Goal: Task Accomplishment & Management: Manage account settings

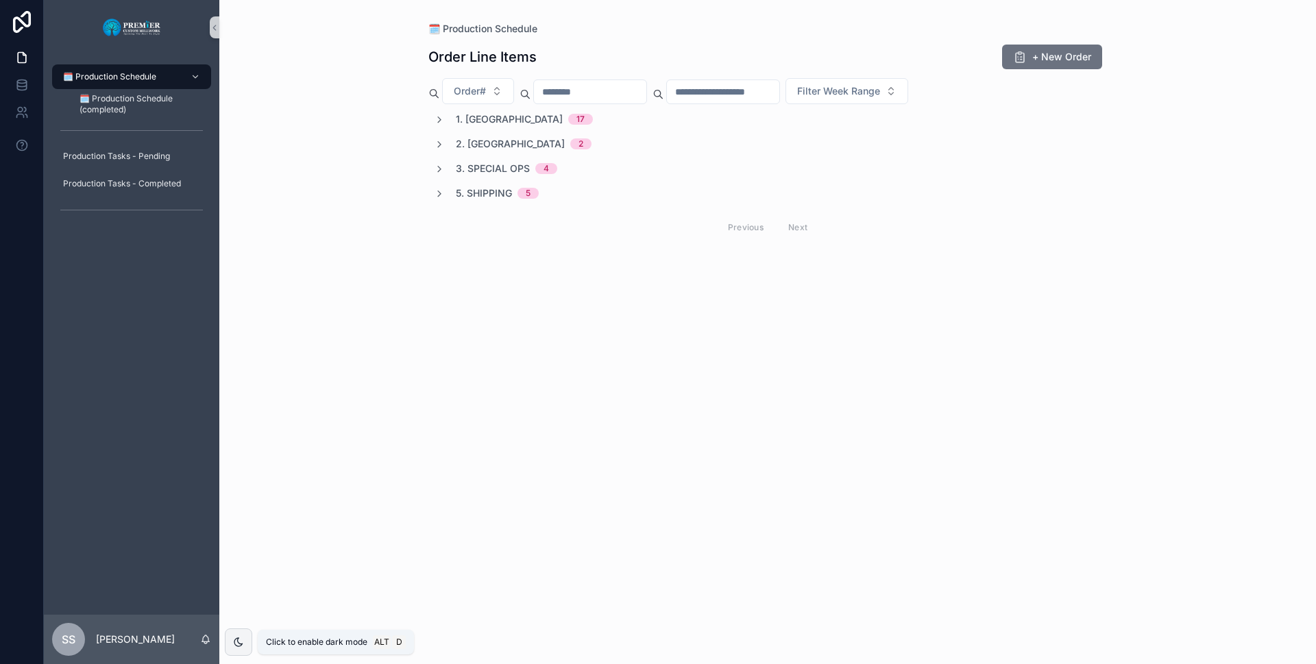
click at [447, 121] on div "1. Ripping 17" at bounding box center [513, 119] width 159 height 14
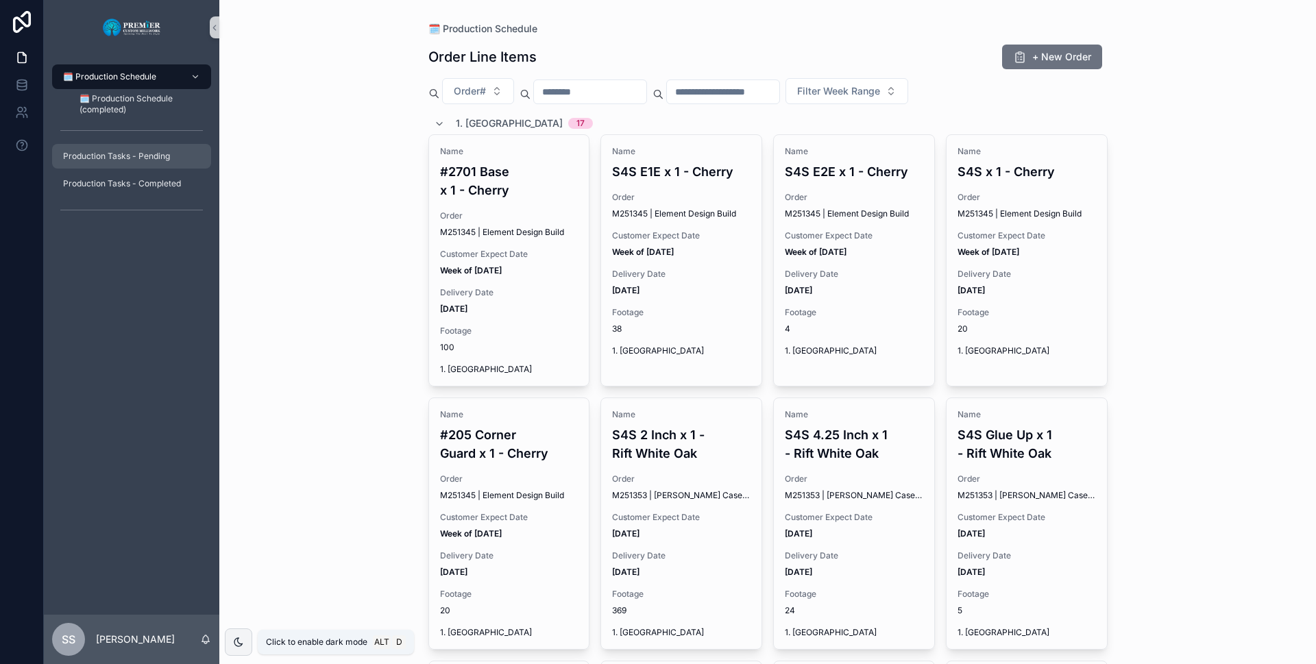
click at [139, 159] on span "Production Tasks - Pending" at bounding box center [116, 156] width 107 height 11
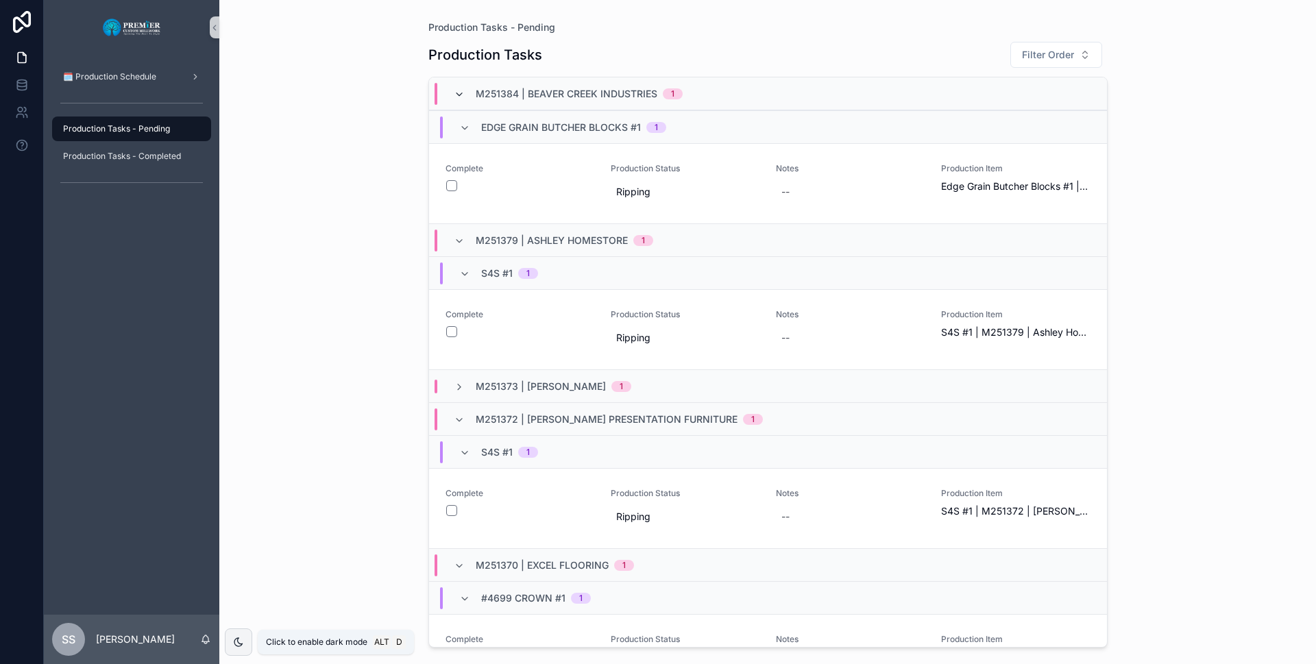
click at [458, 96] on icon "scrollable content" at bounding box center [459, 94] width 11 height 11
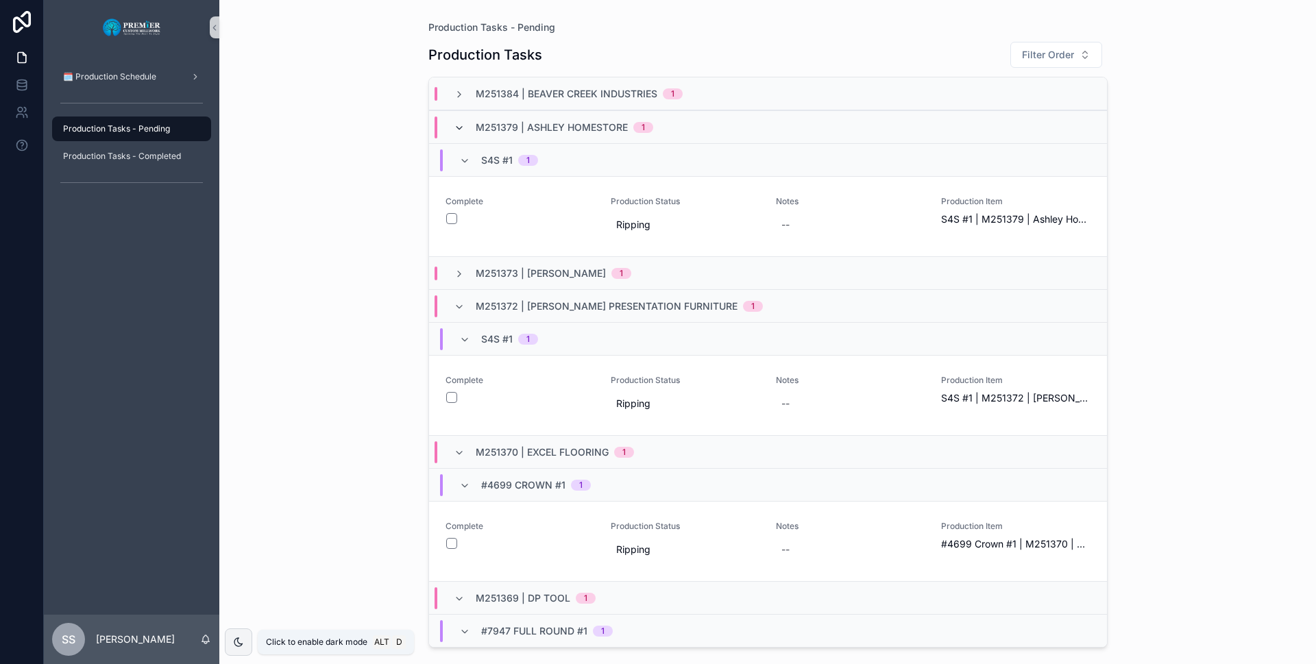
click at [454, 127] on icon "scrollable content" at bounding box center [459, 128] width 11 height 11
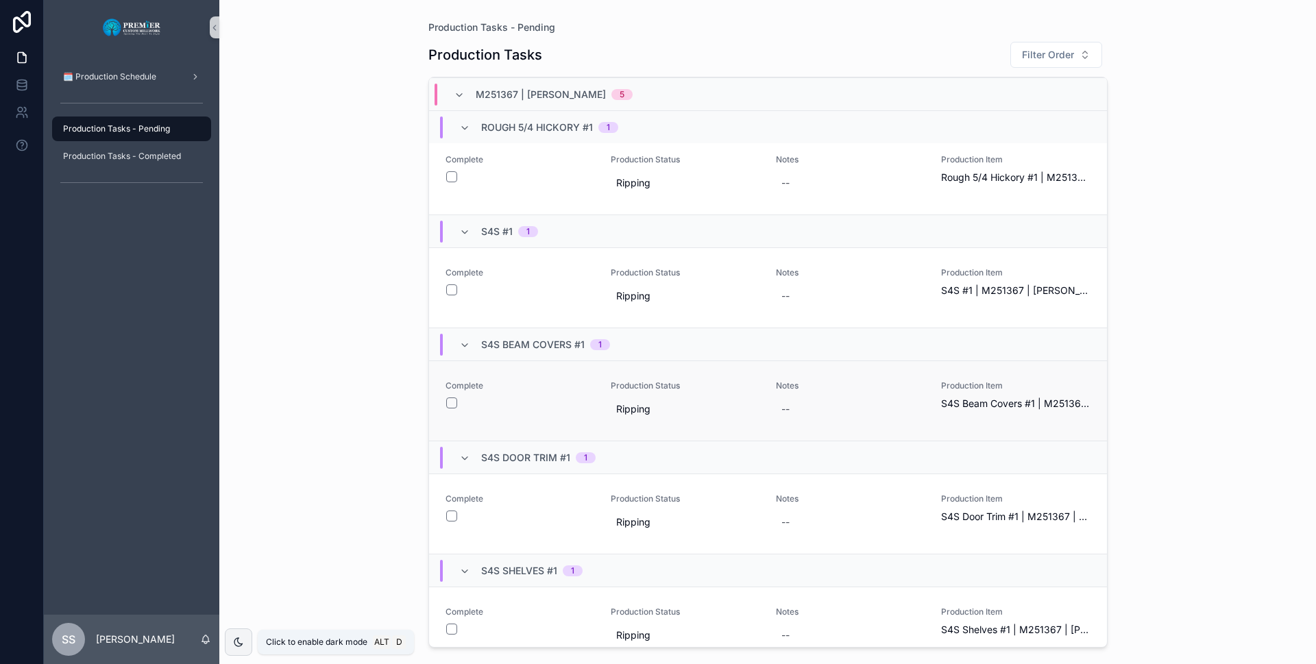
scroll to position [548, 0]
click at [239, 631] on div "scrollable content" at bounding box center [238, 641] width 27 height 27
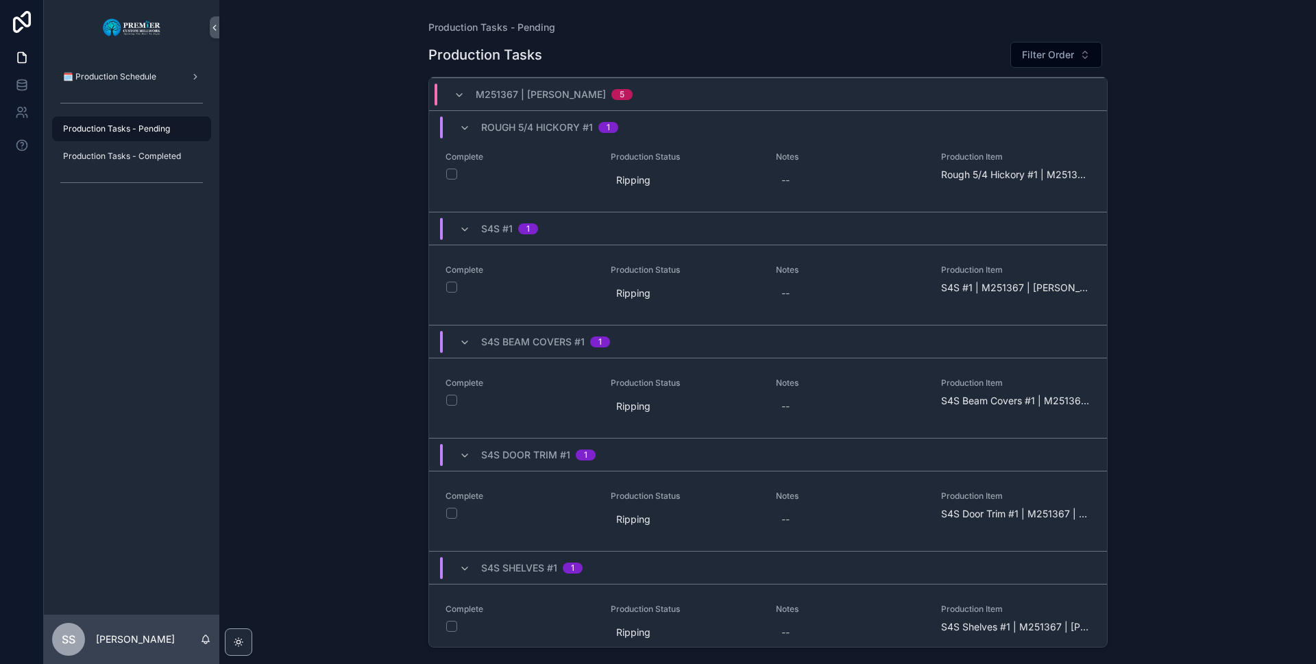
click at [739, 18] on div "Production Tasks - Pending Production Tasks Filter Order M251384 | Beaver Creek…" at bounding box center [767, 323] width 701 height 647
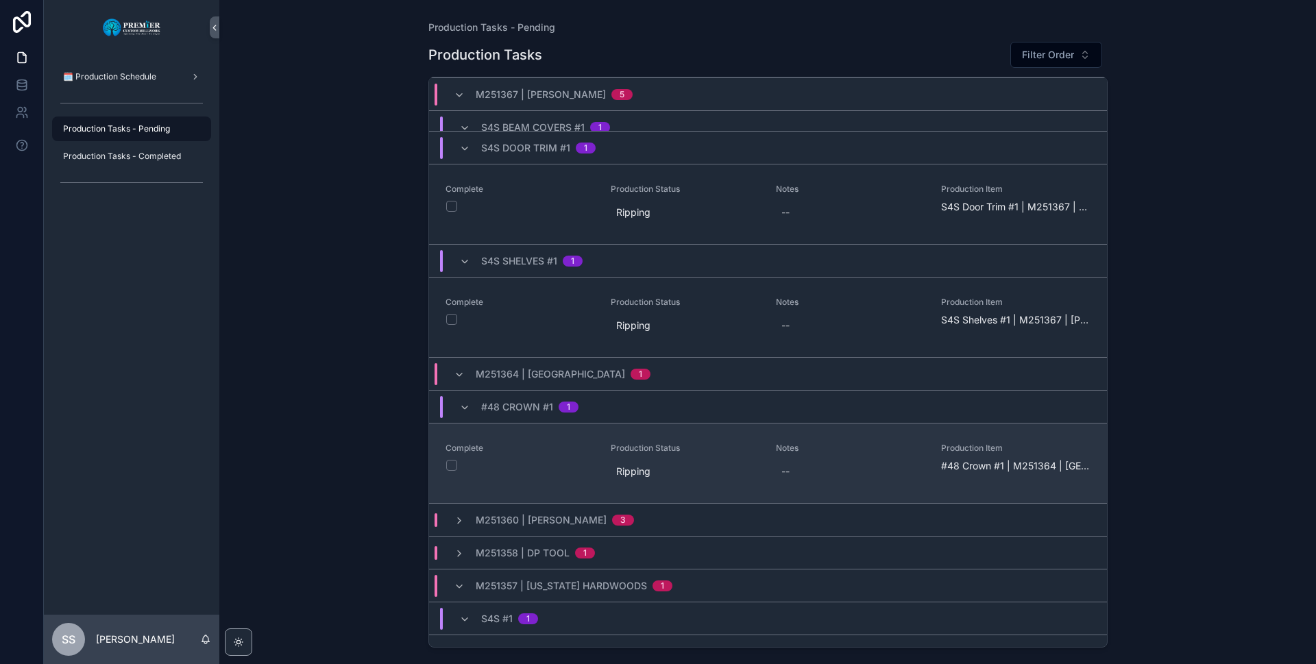
scroll to position [891, 0]
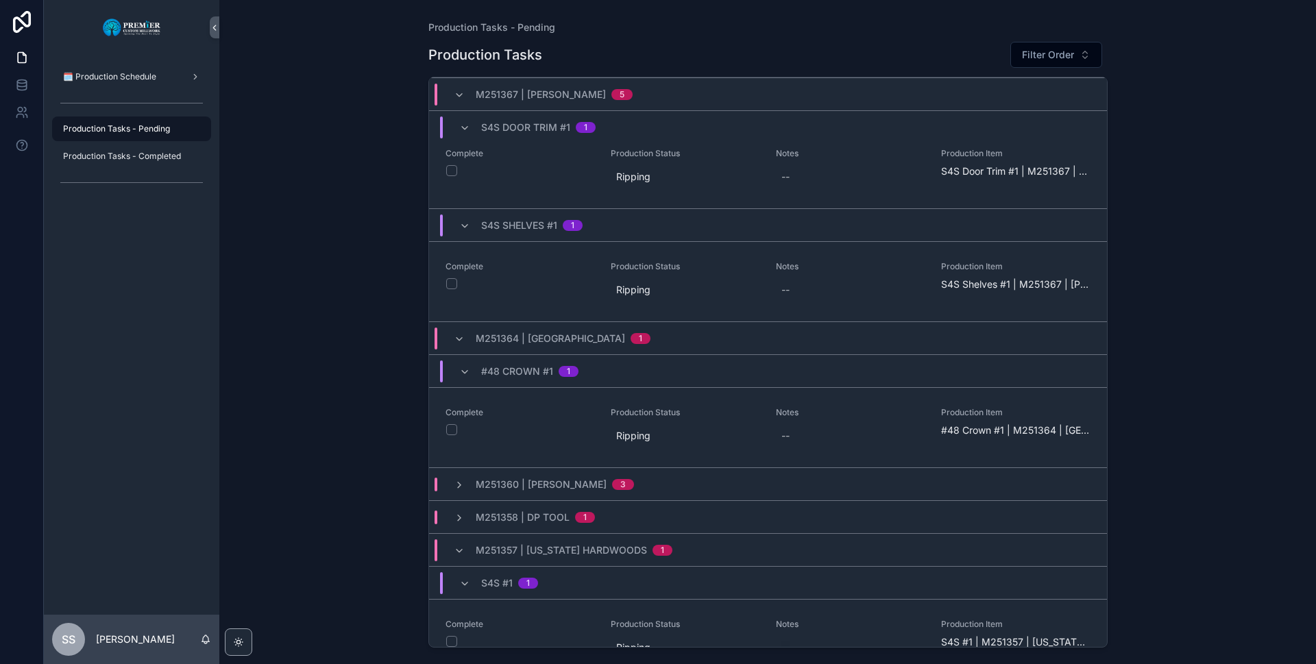
click at [486, 482] on span "M251360 | [PERSON_NAME]" at bounding box center [541, 485] width 131 height 14
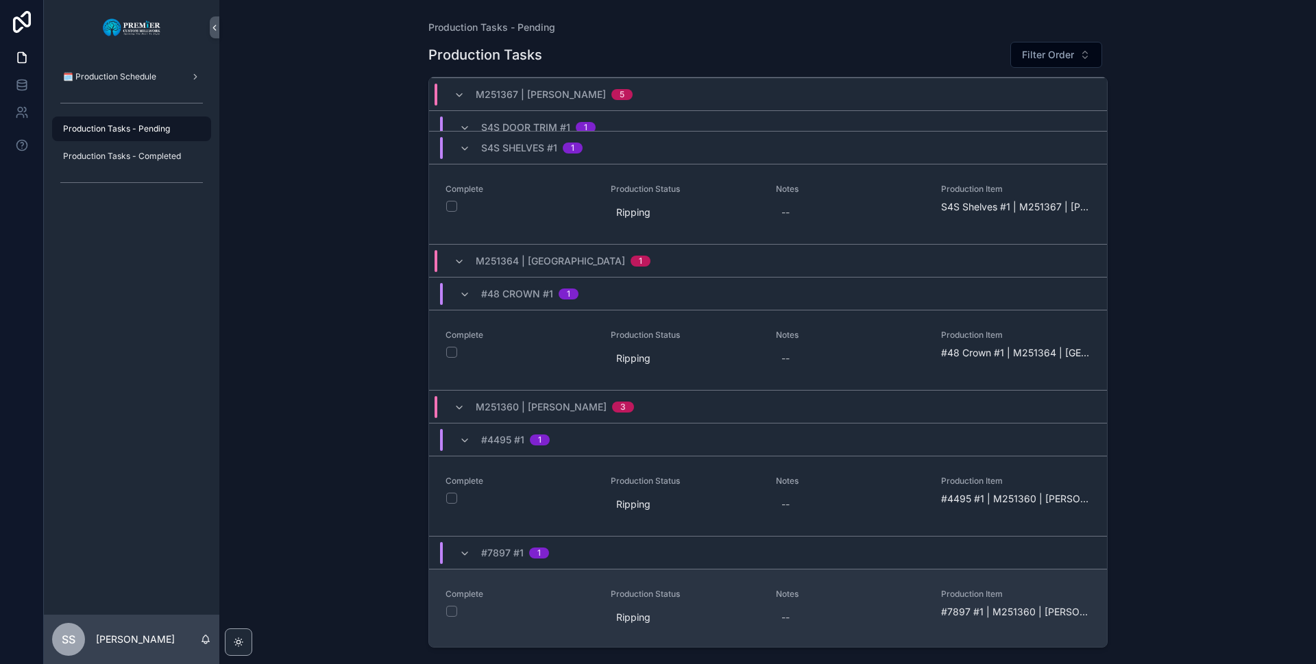
scroll to position [1028, 0]
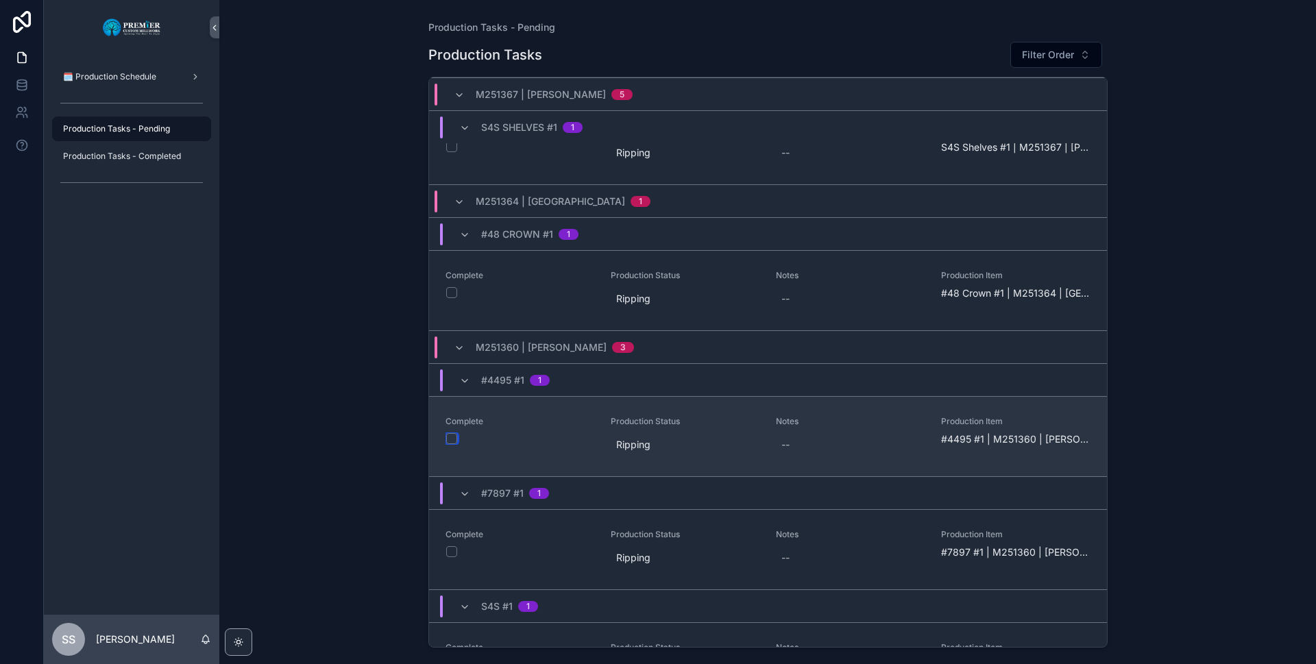
click at [454, 438] on button "scrollable content" at bounding box center [451, 438] width 11 height 11
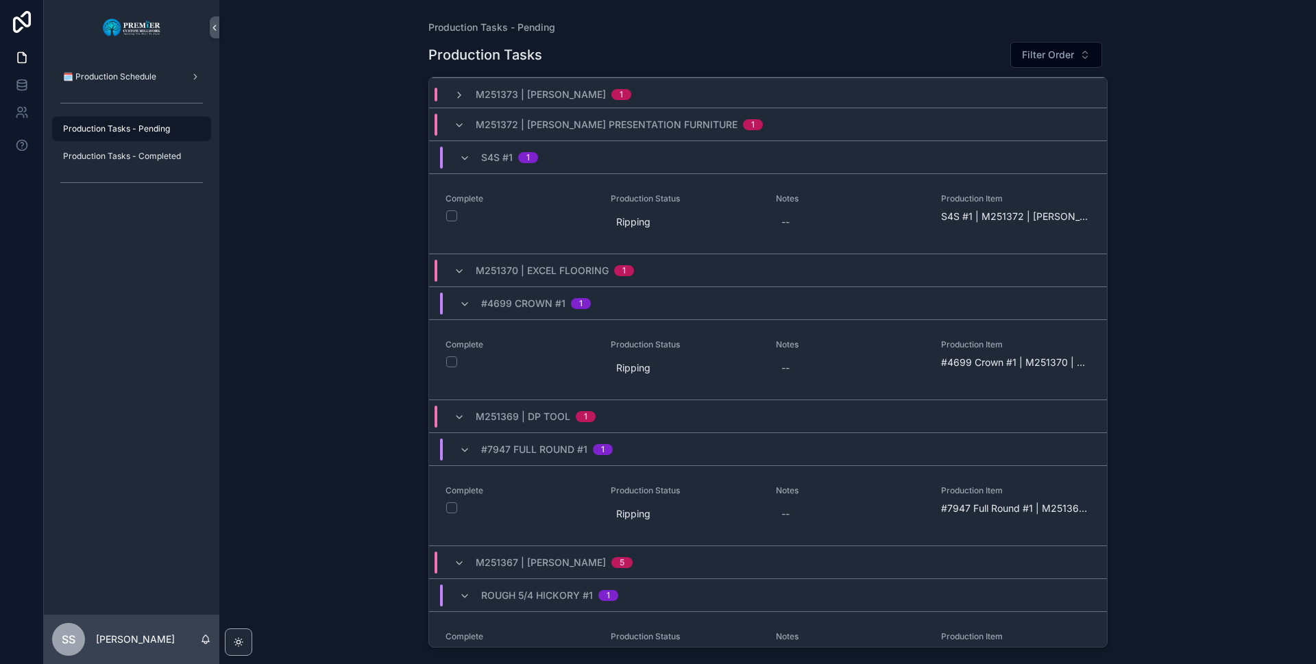
scroll to position [0, 0]
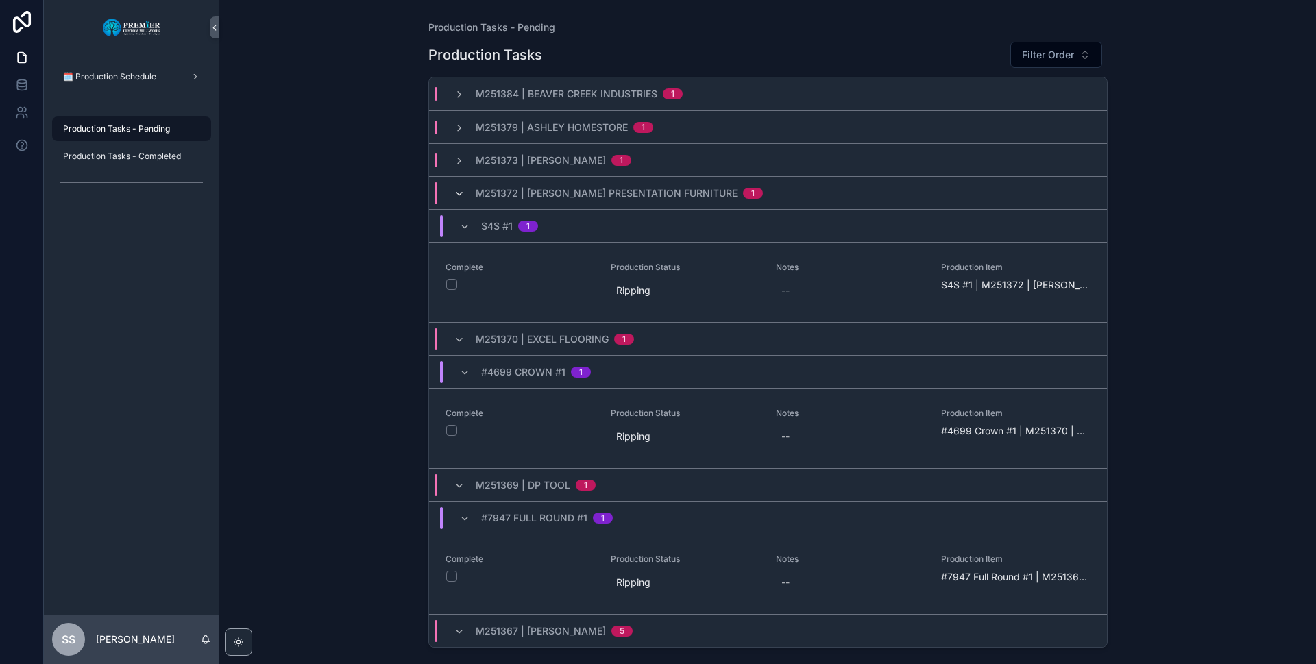
click at [458, 195] on icon "scrollable content" at bounding box center [459, 193] width 11 height 11
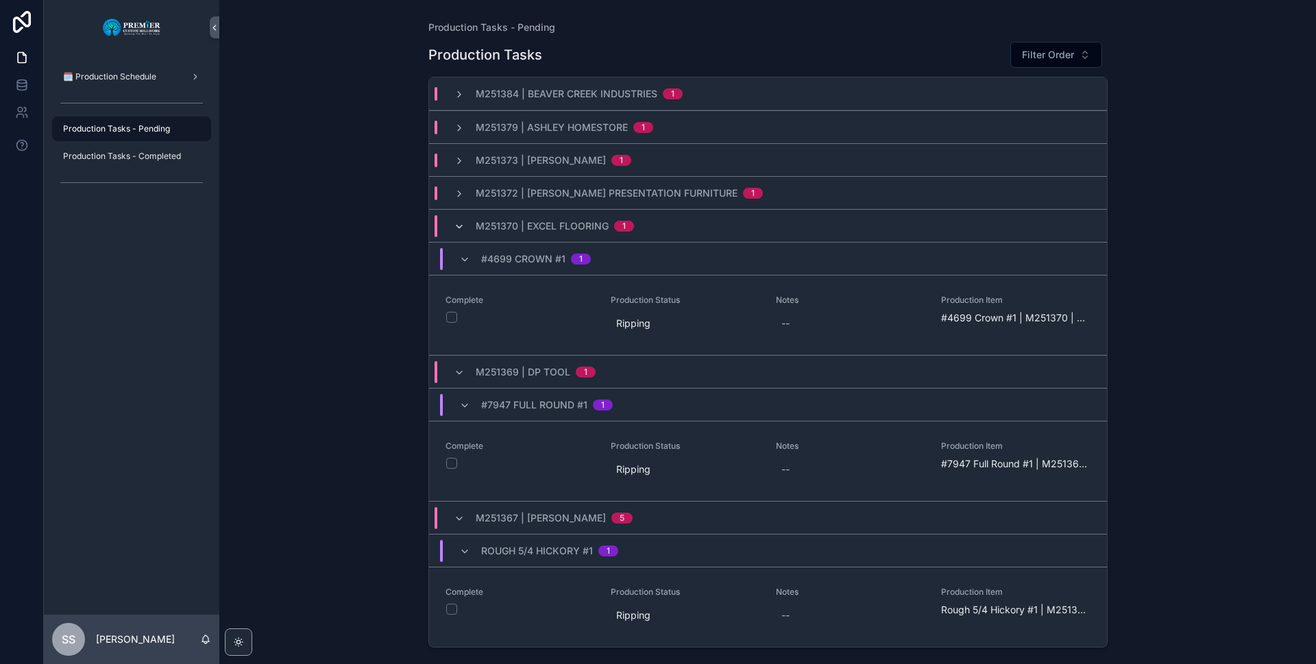
click at [458, 227] on icon "scrollable content" at bounding box center [459, 226] width 11 height 11
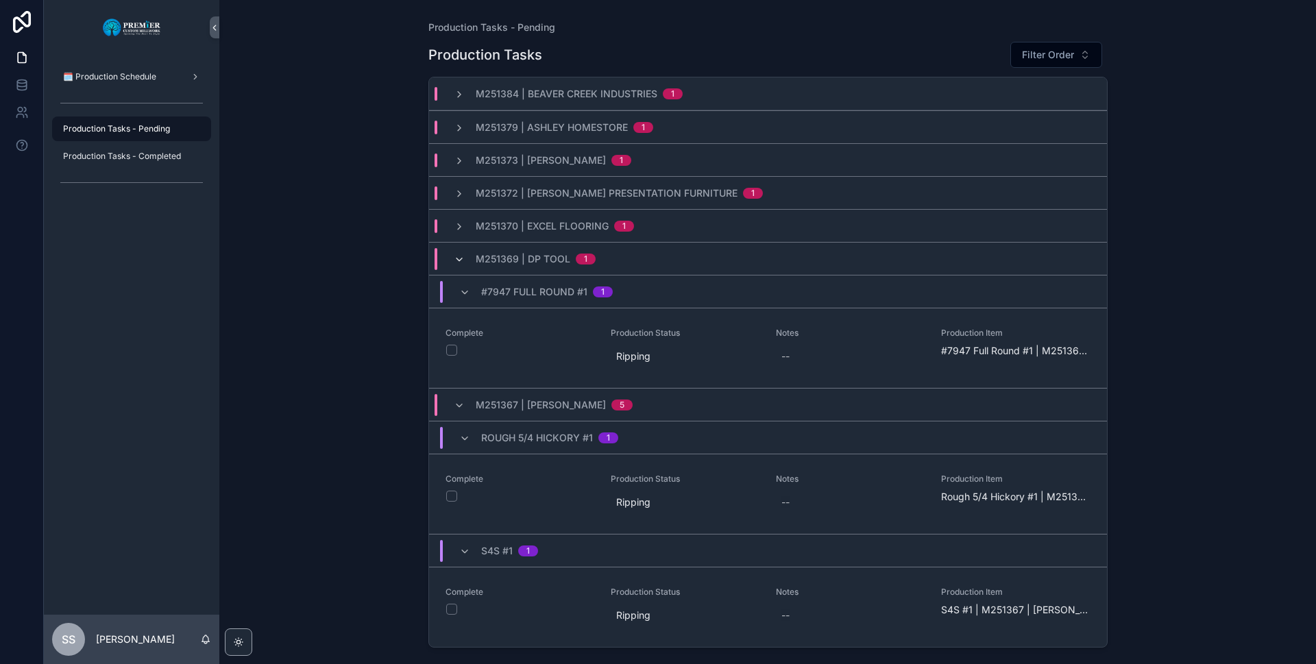
click at [461, 257] on icon "scrollable content" at bounding box center [459, 259] width 11 height 11
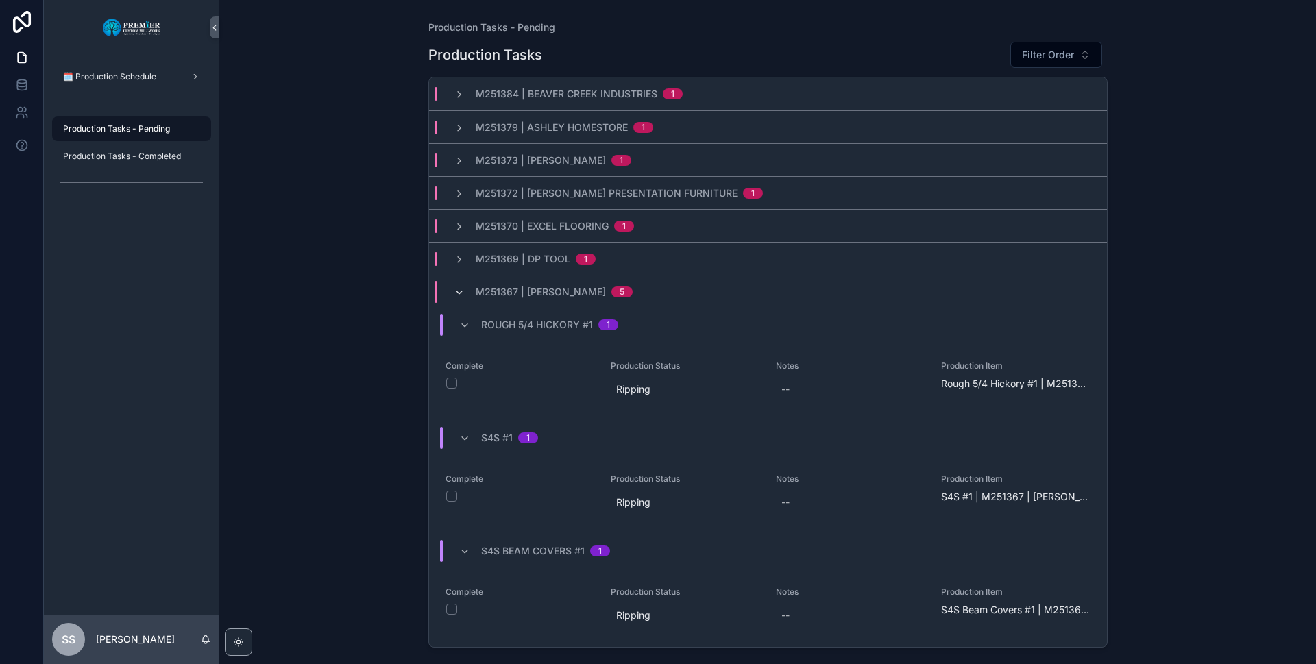
click at [459, 295] on icon "scrollable content" at bounding box center [459, 292] width 11 height 11
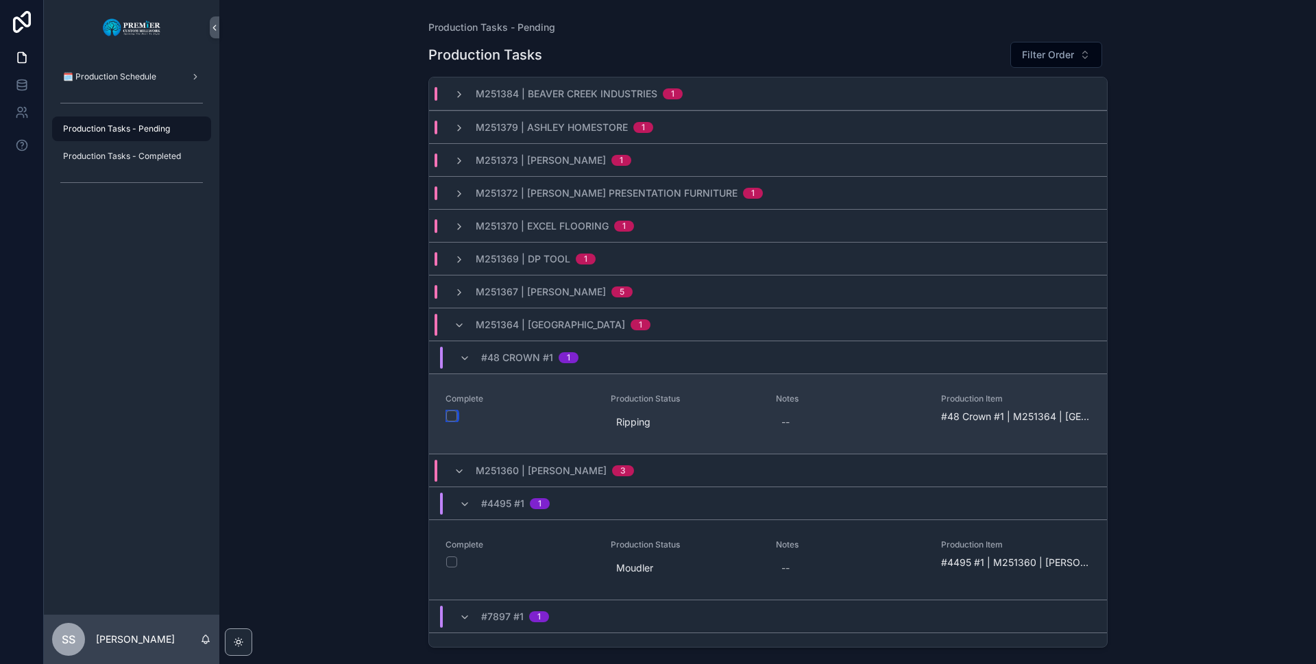
click at [453, 419] on button "scrollable content" at bounding box center [451, 415] width 11 height 11
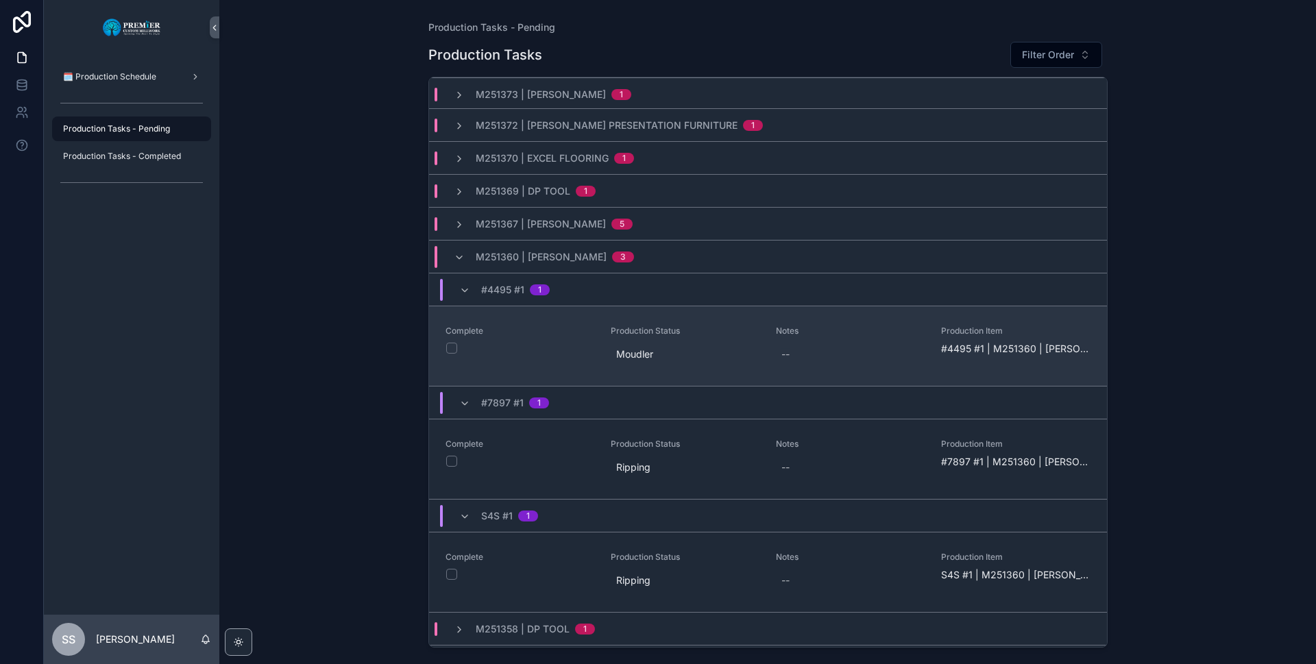
scroll to position [69, 0]
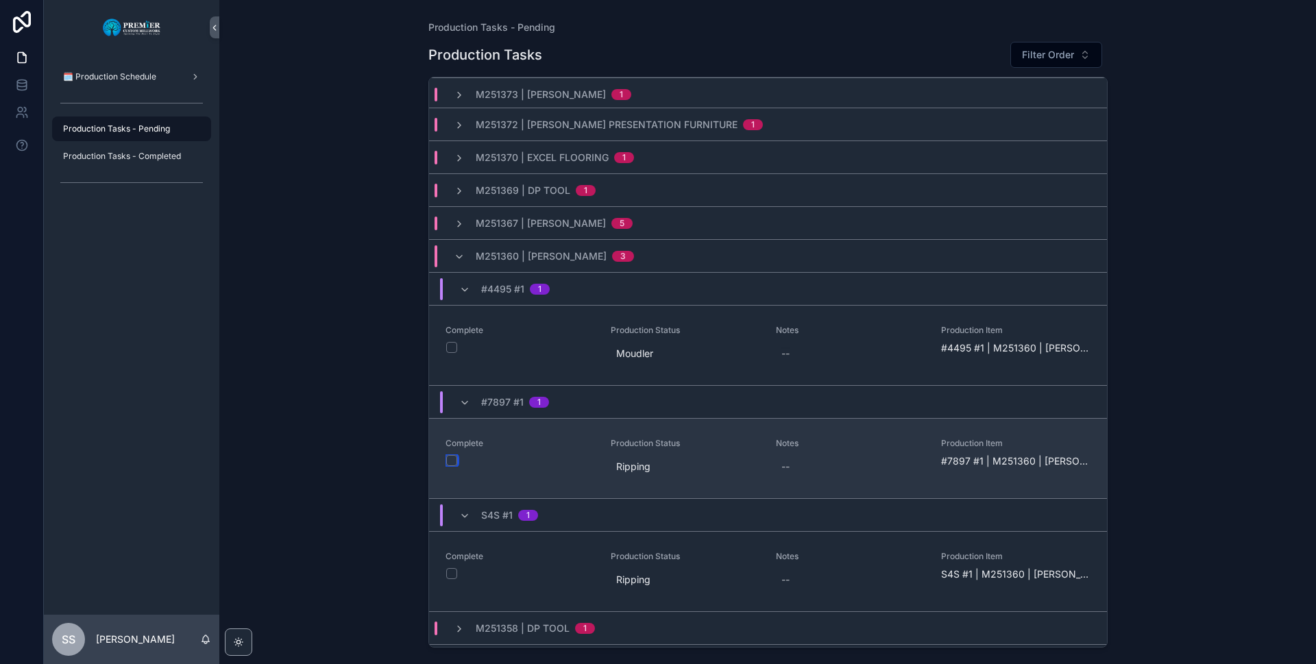
click at [453, 460] on button "scrollable content" at bounding box center [451, 460] width 11 height 11
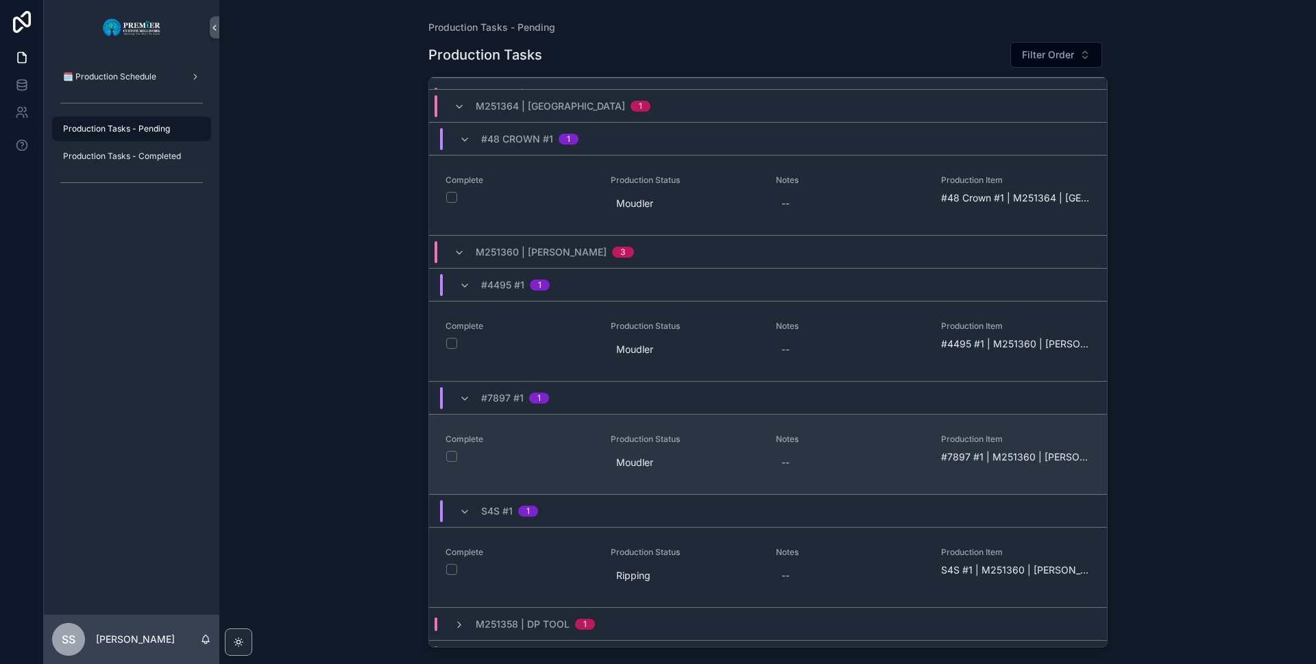
scroll to position [343, 0]
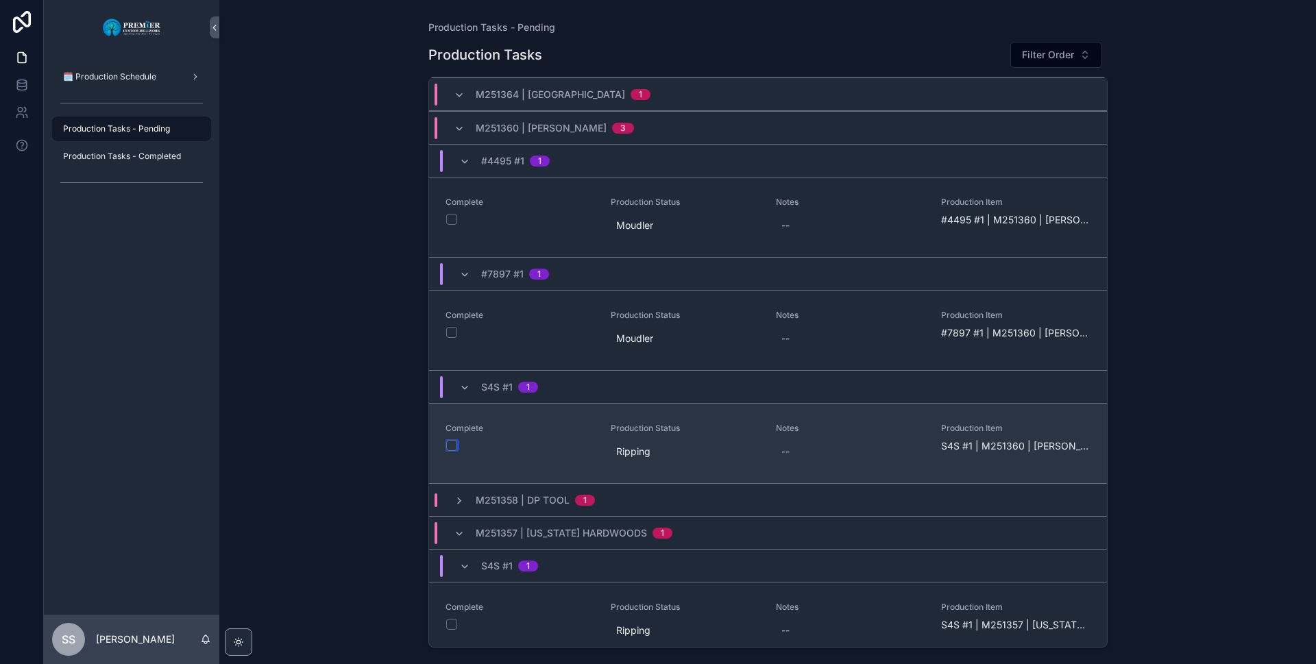
click at [452, 447] on button "scrollable content" at bounding box center [451, 445] width 11 height 11
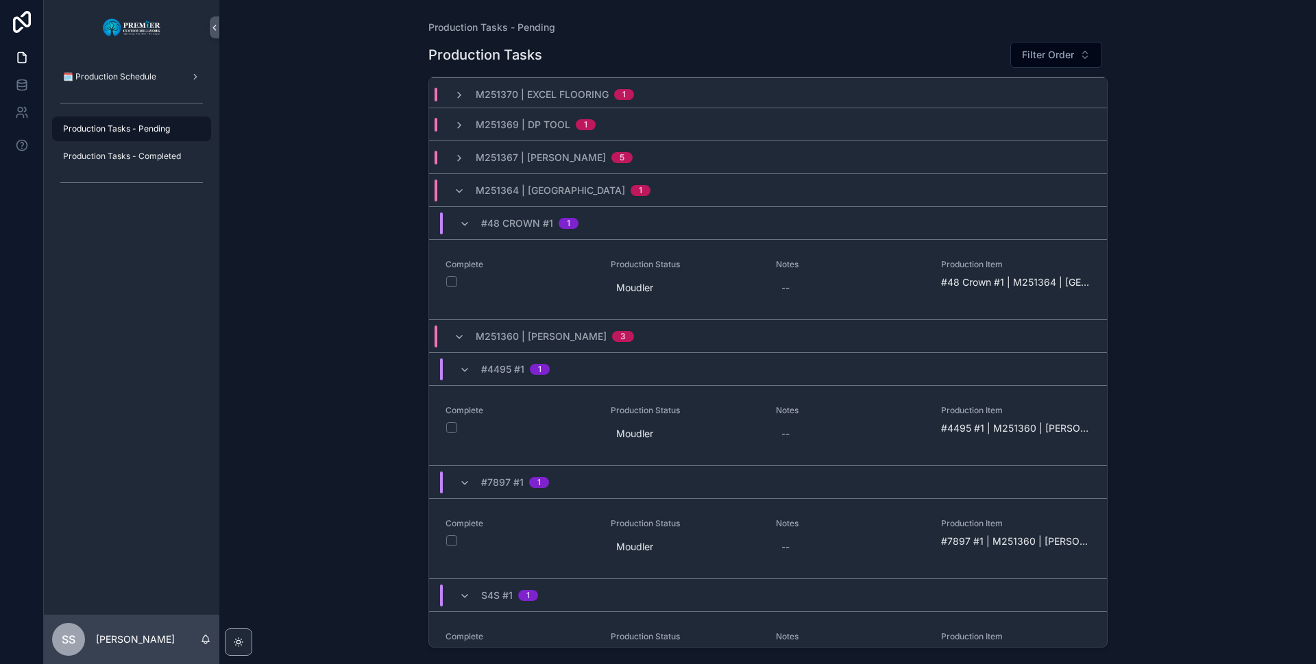
scroll to position [206, 0]
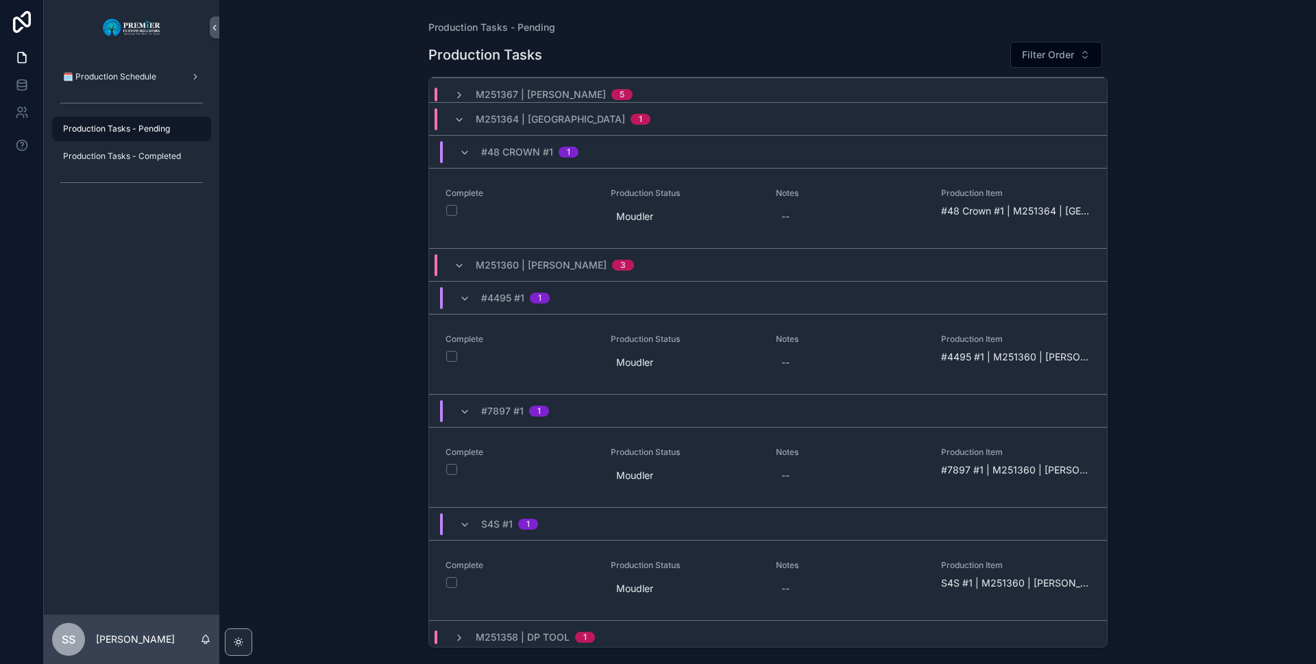
click at [458, 262] on icon "scrollable content" at bounding box center [459, 265] width 11 height 11
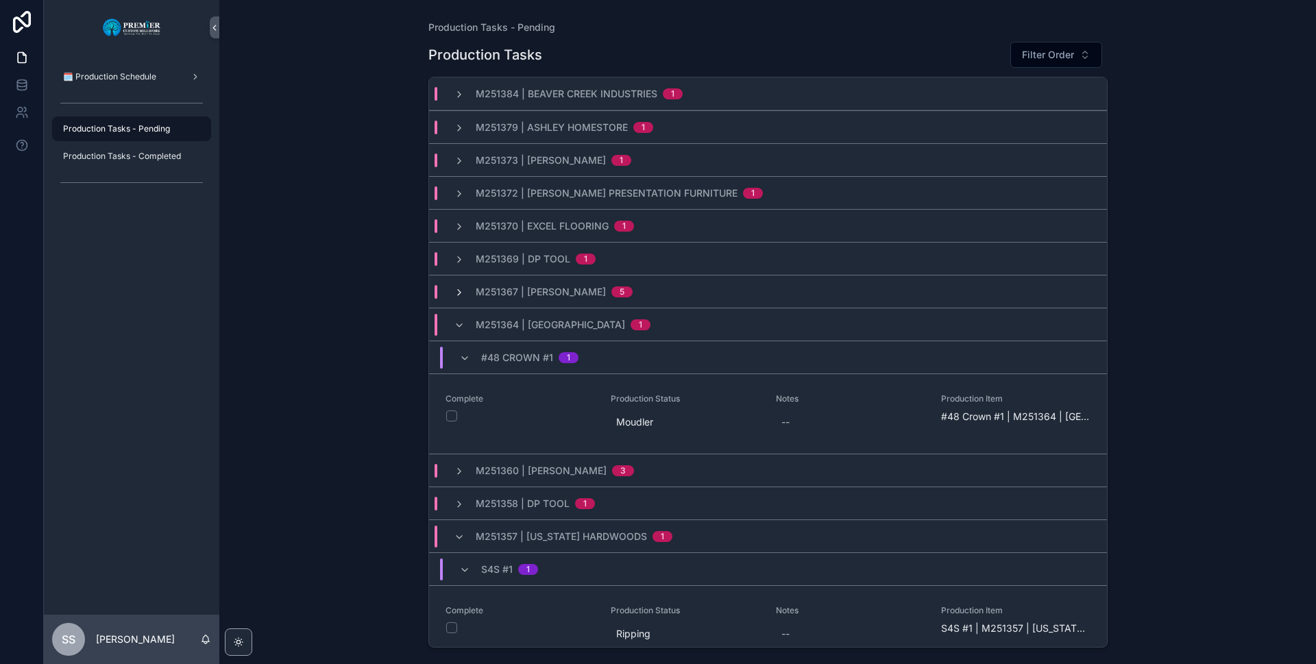
click at [454, 291] on icon "scrollable content" at bounding box center [459, 292] width 11 height 11
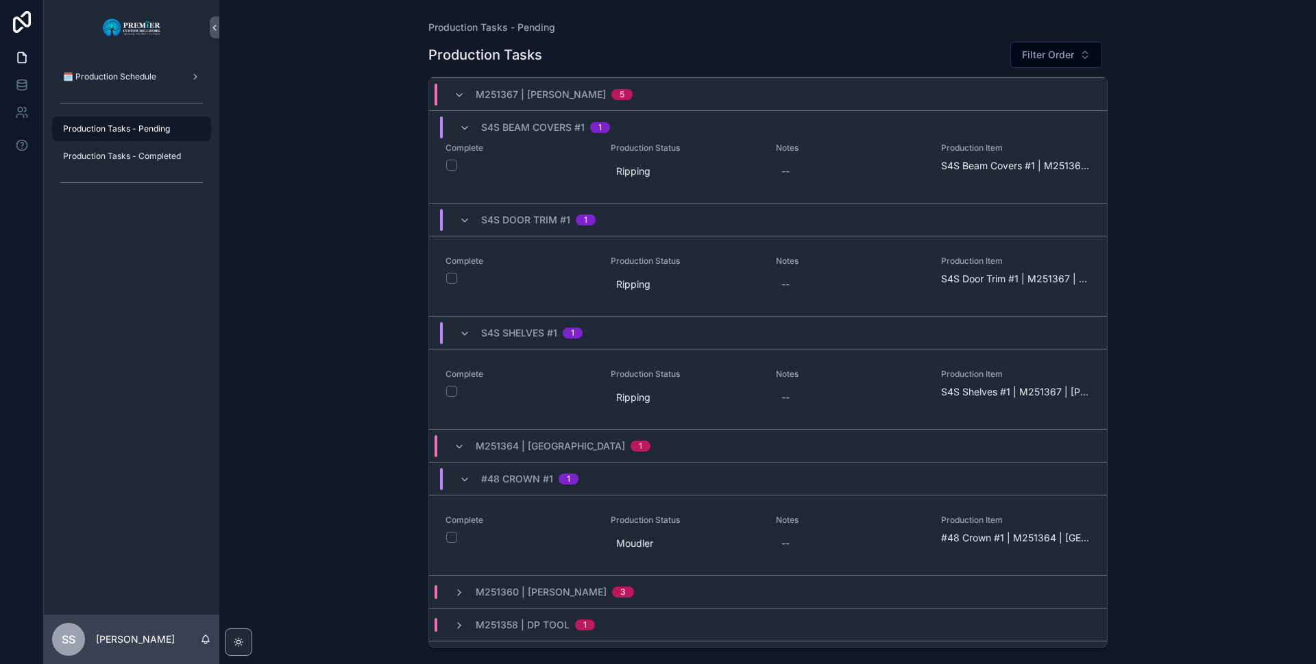
scroll to position [814, 0]
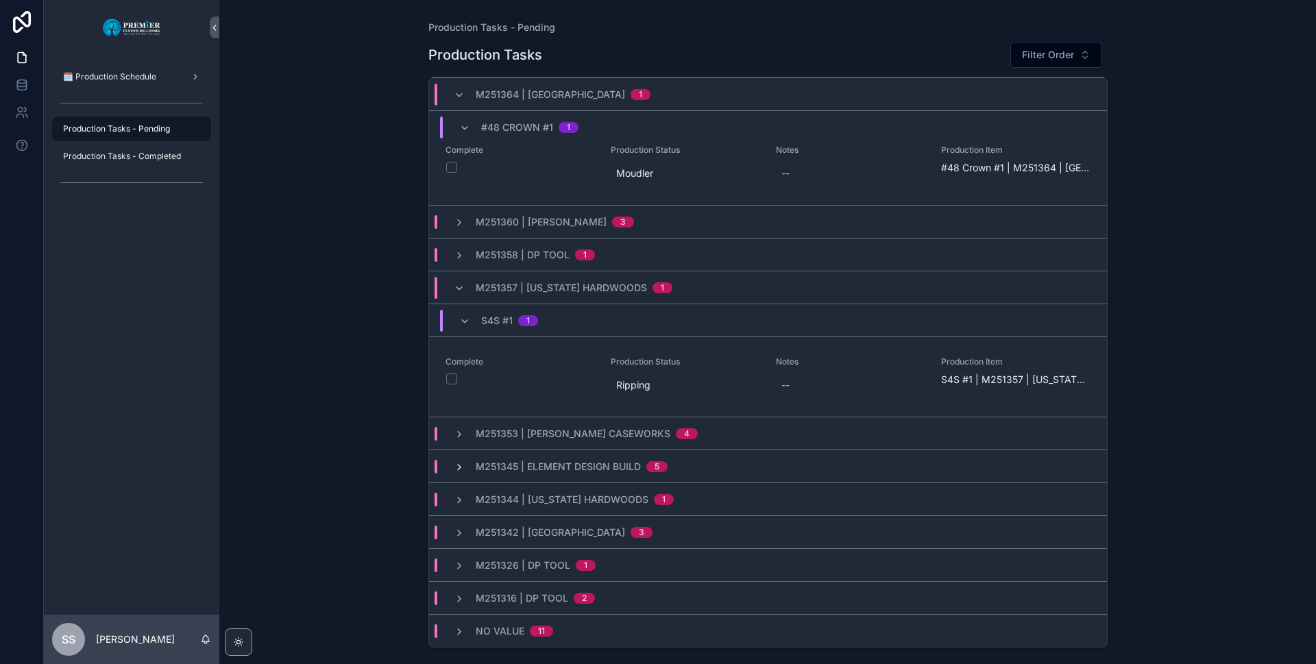
click at [458, 469] on icon "scrollable content" at bounding box center [459, 467] width 11 height 11
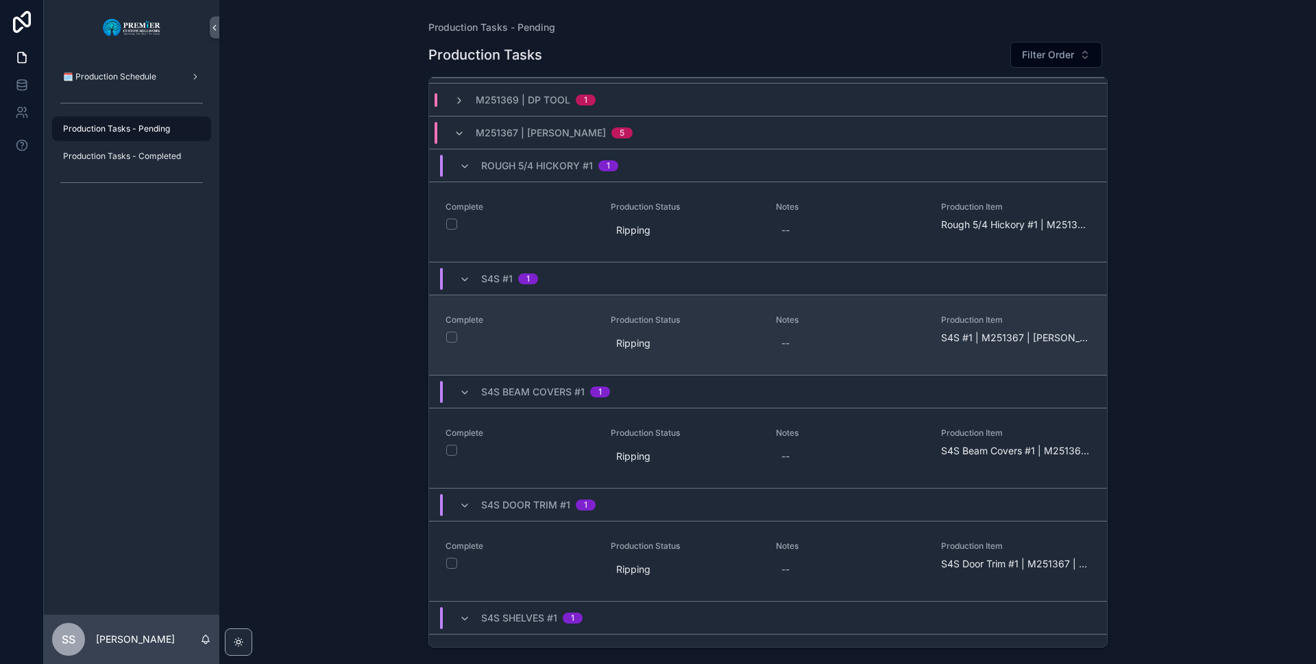
scroll to position [0, 0]
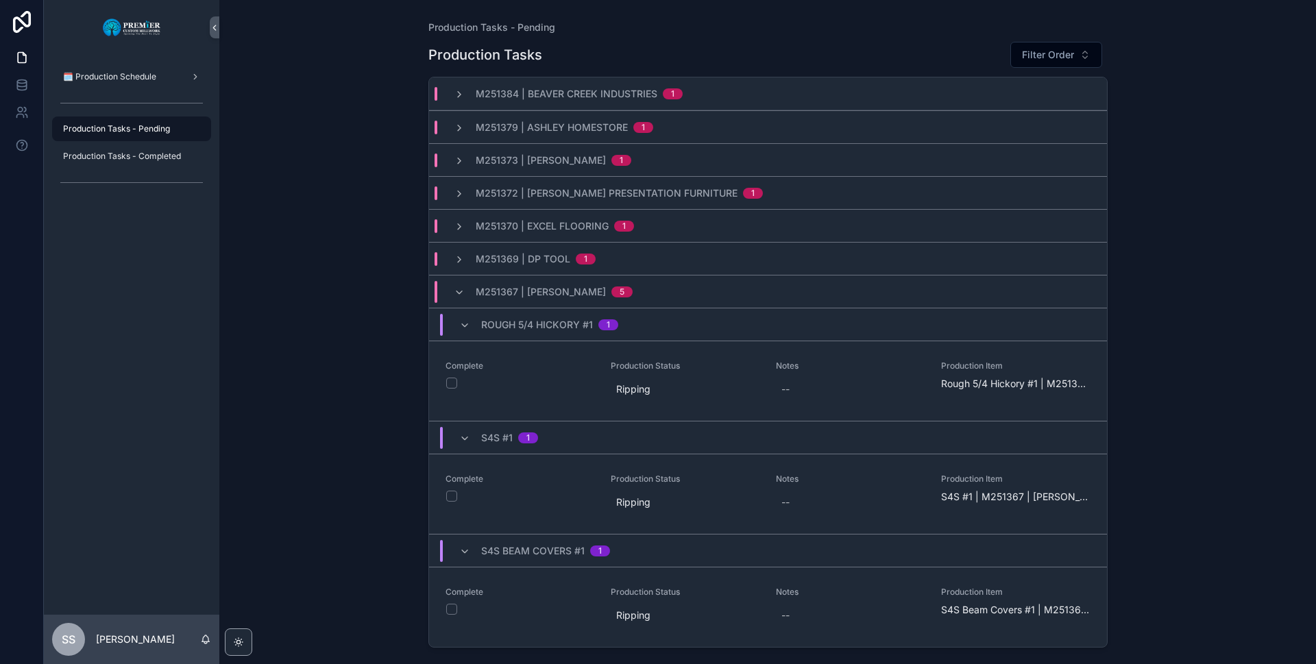
click at [465, 288] on div "M251367 | [PERSON_NAME] 5" at bounding box center [543, 292] width 179 height 22
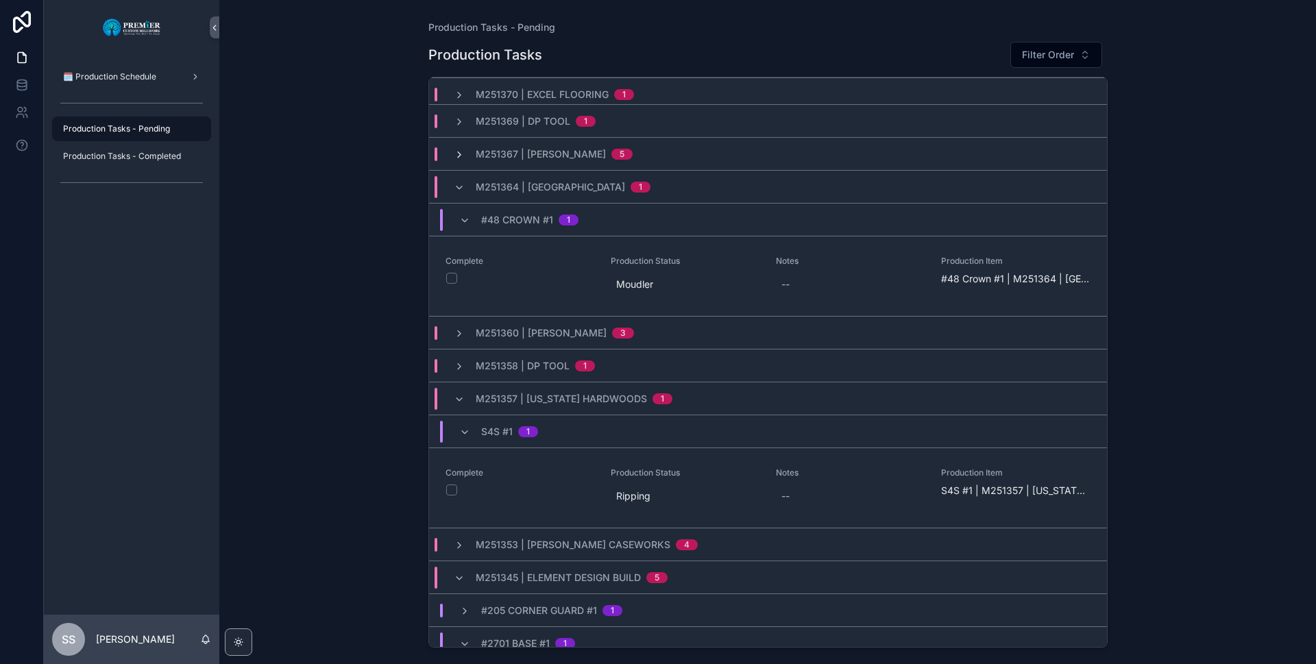
scroll to position [206, 0]
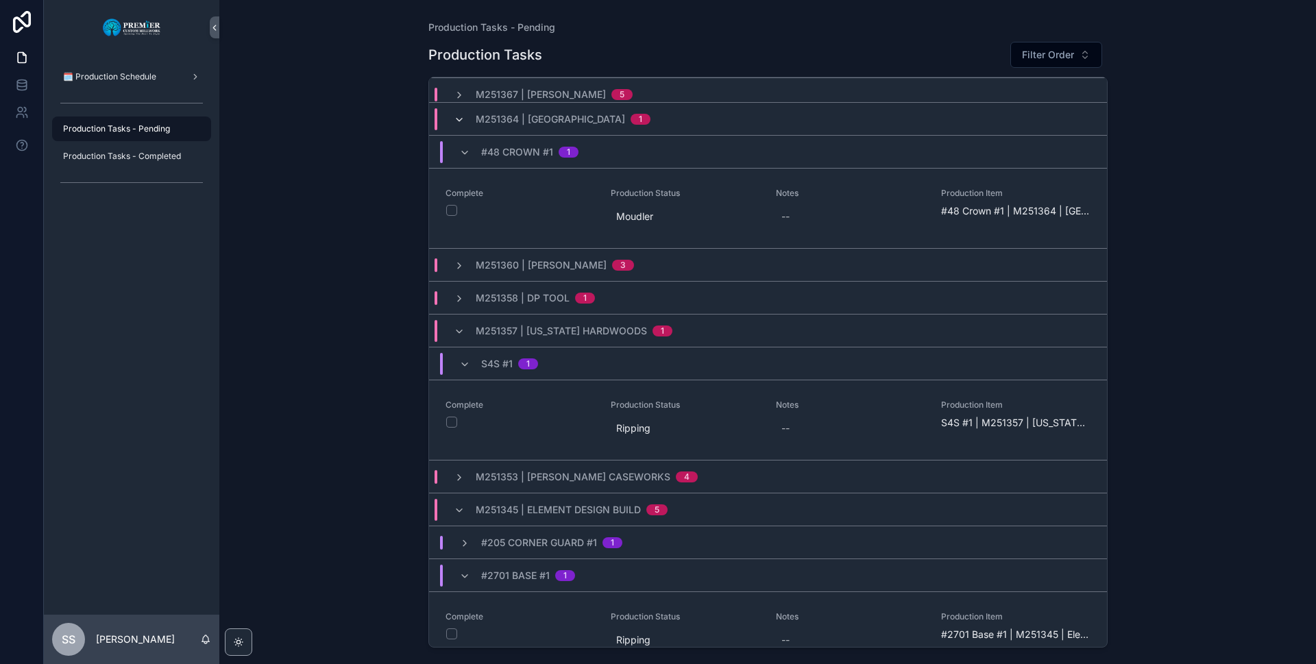
click at [458, 118] on icon "scrollable content" at bounding box center [459, 119] width 11 height 11
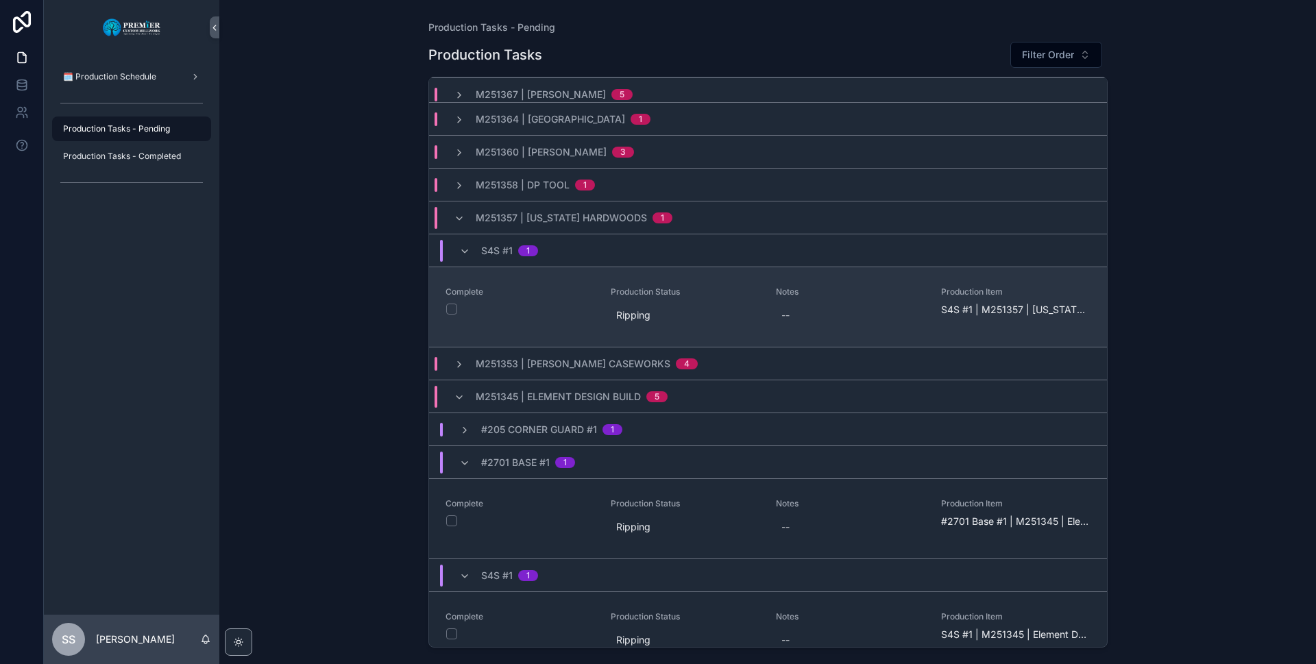
click at [458, 301] on div "Complete" at bounding box center [519, 300] width 149 height 29
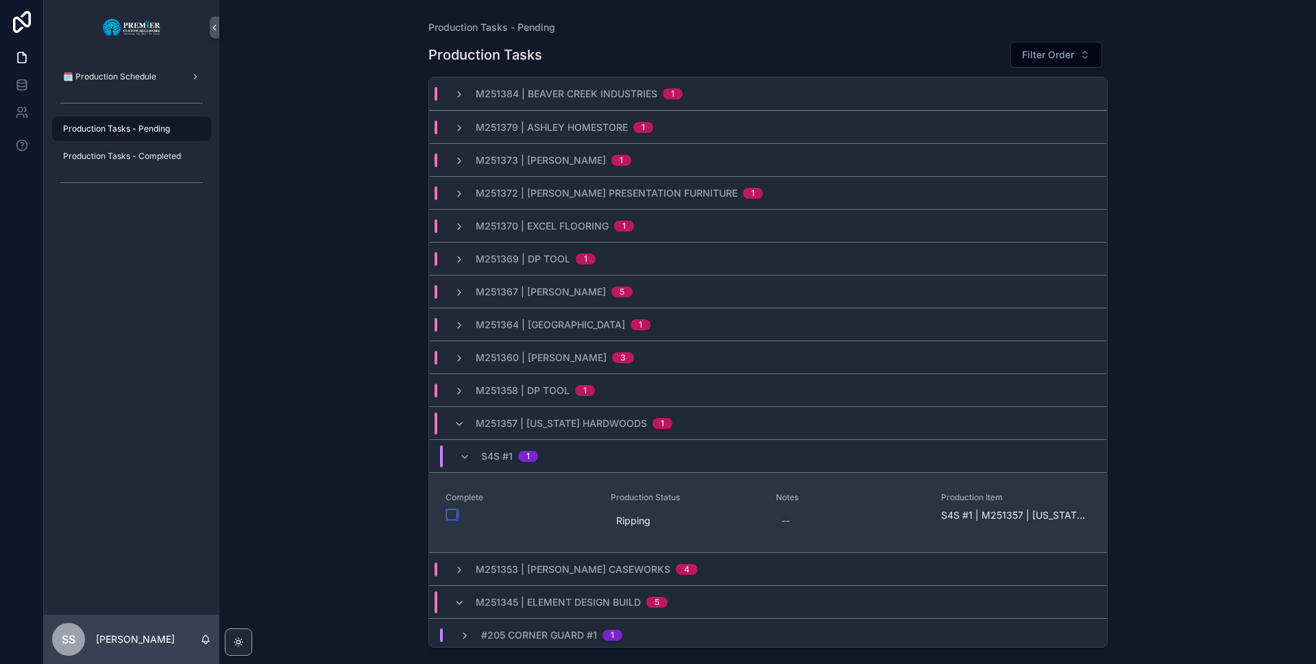
click at [446, 515] on button "scrollable content" at bounding box center [451, 514] width 11 height 11
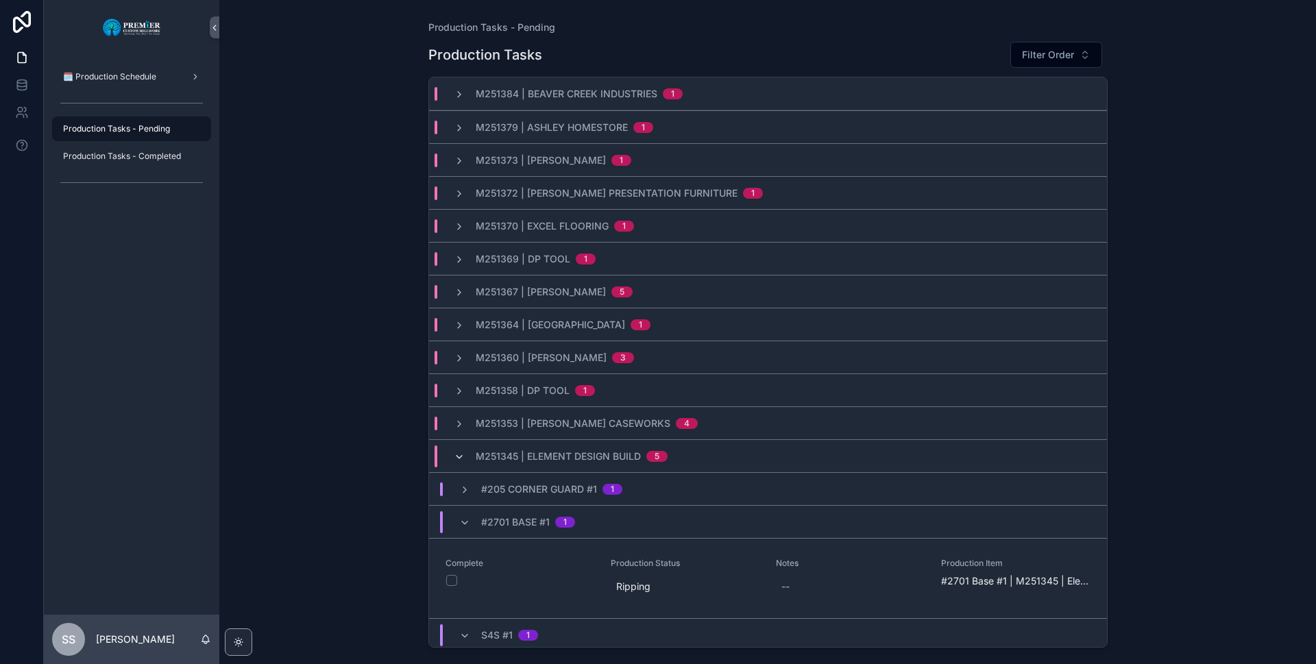
click at [460, 456] on icon "scrollable content" at bounding box center [459, 457] width 11 height 11
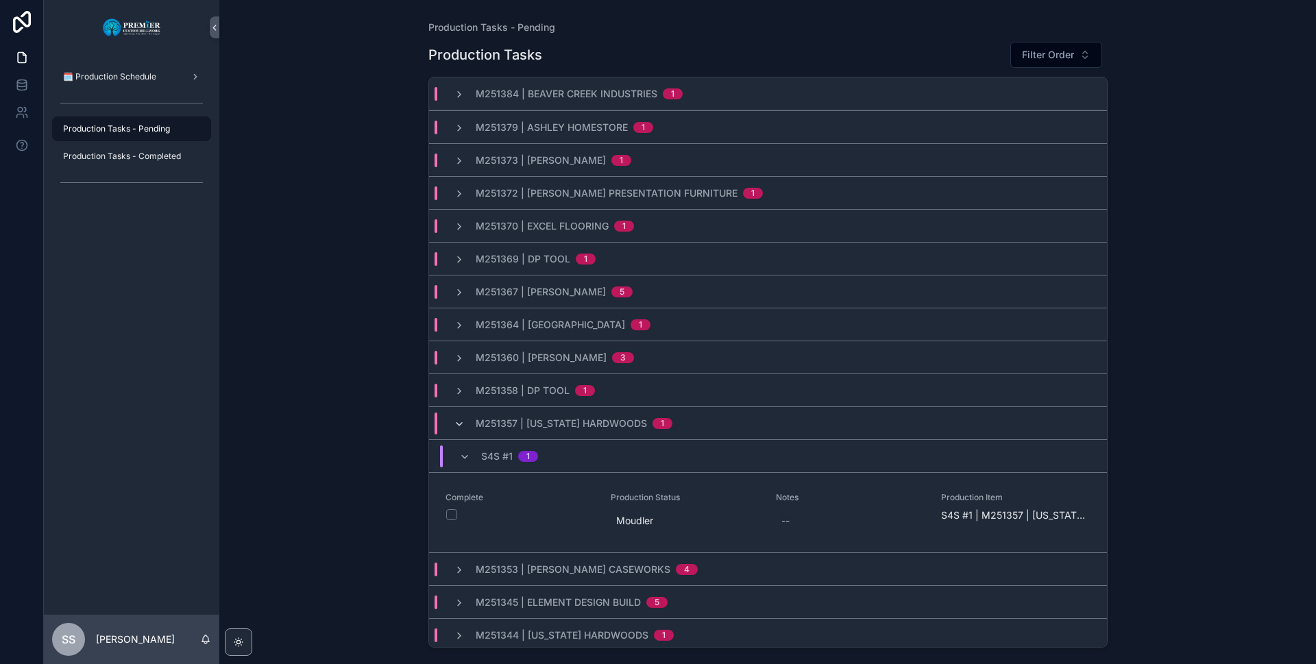
click at [456, 425] on icon "scrollable content" at bounding box center [459, 424] width 11 height 11
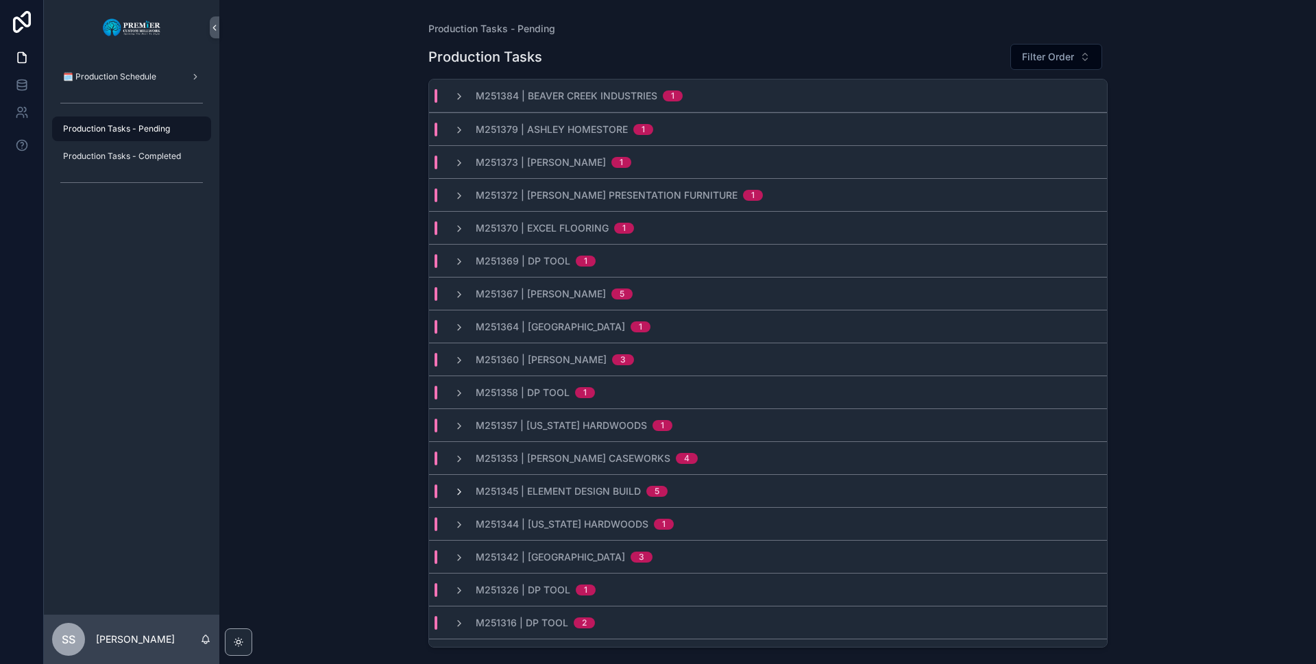
click at [462, 493] on icon "scrollable content" at bounding box center [459, 491] width 11 height 11
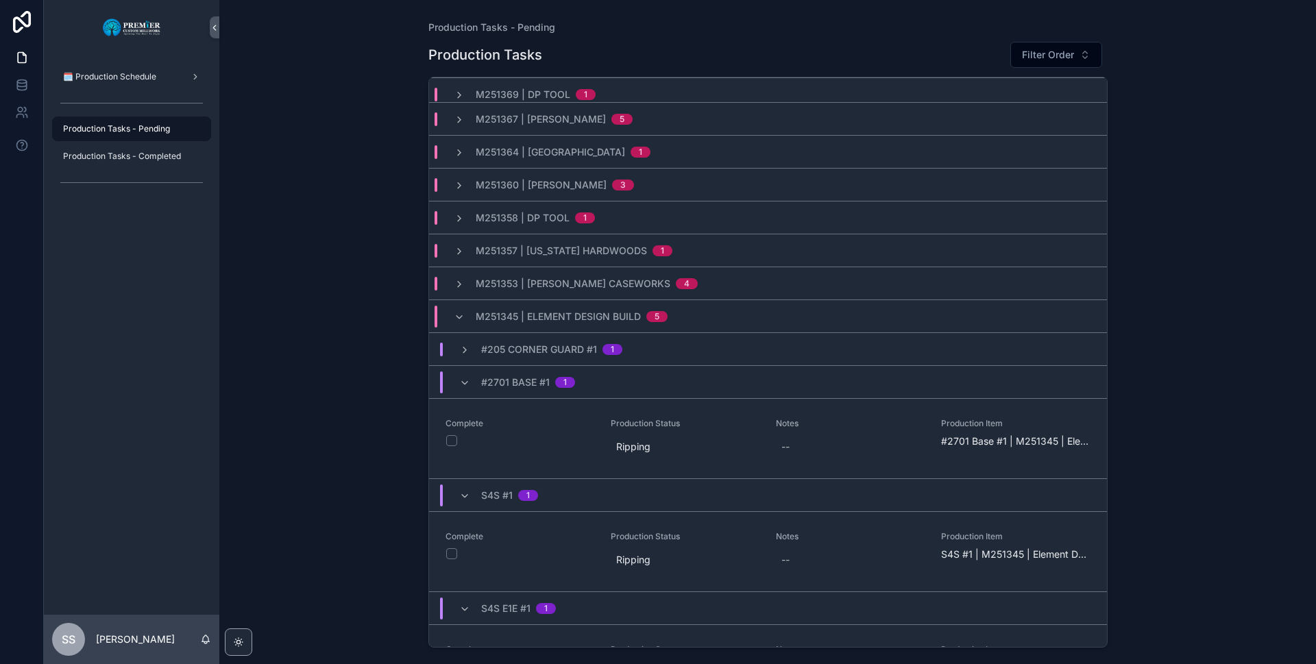
scroll to position [206, 0]
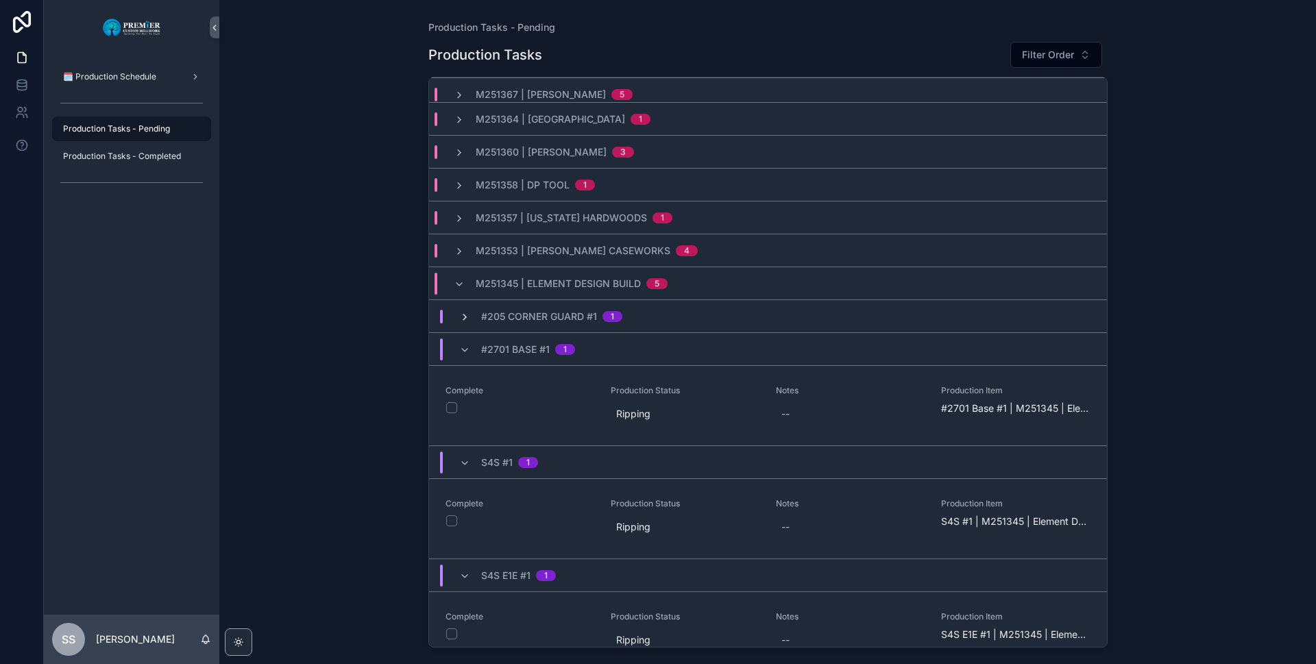
click at [462, 313] on icon "scrollable content" at bounding box center [464, 317] width 11 height 11
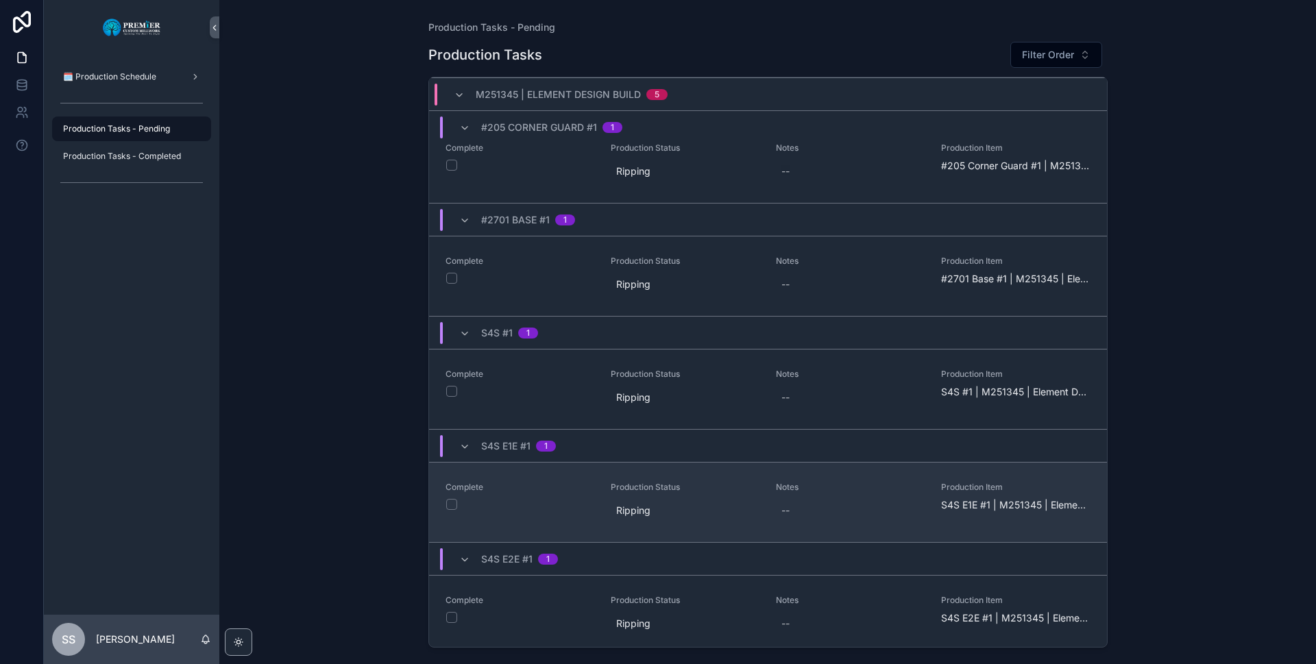
scroll to position [382, 0]
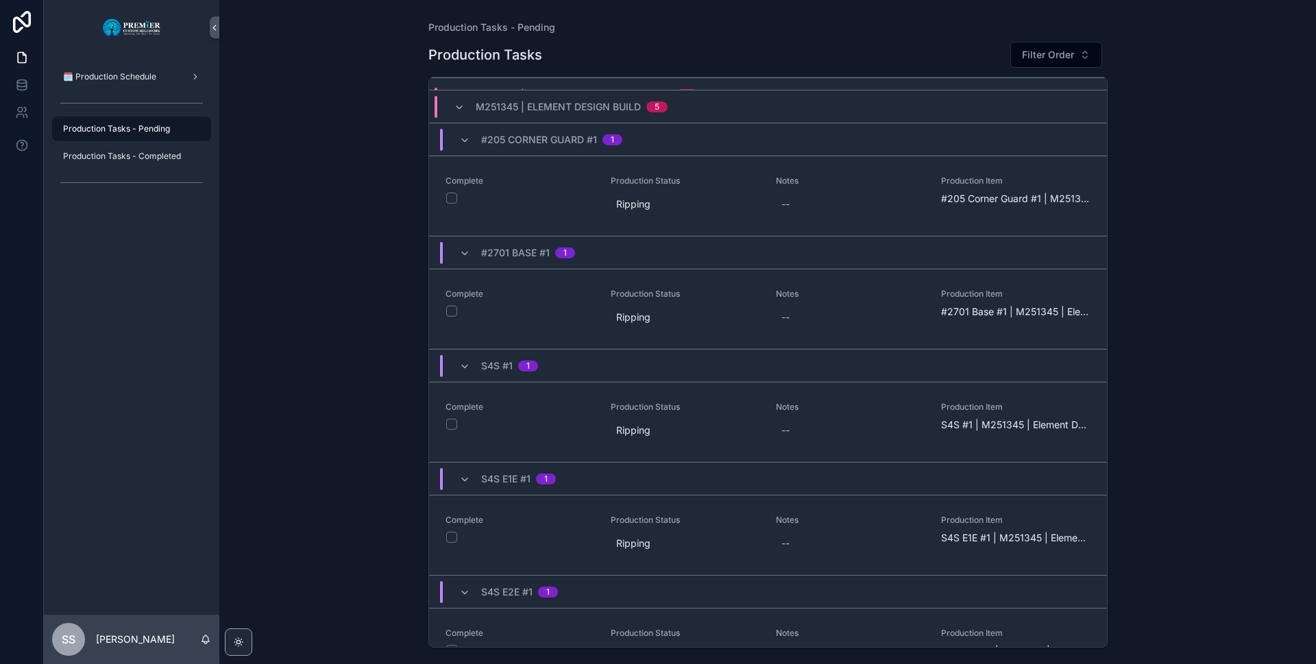
click at [1164, 432] on div "Production Tasks - Pending Production Tasks Filter Order M251384 | [GEOGRAPHIC_…" at bounding box center [767, 332] width 1096 height 664
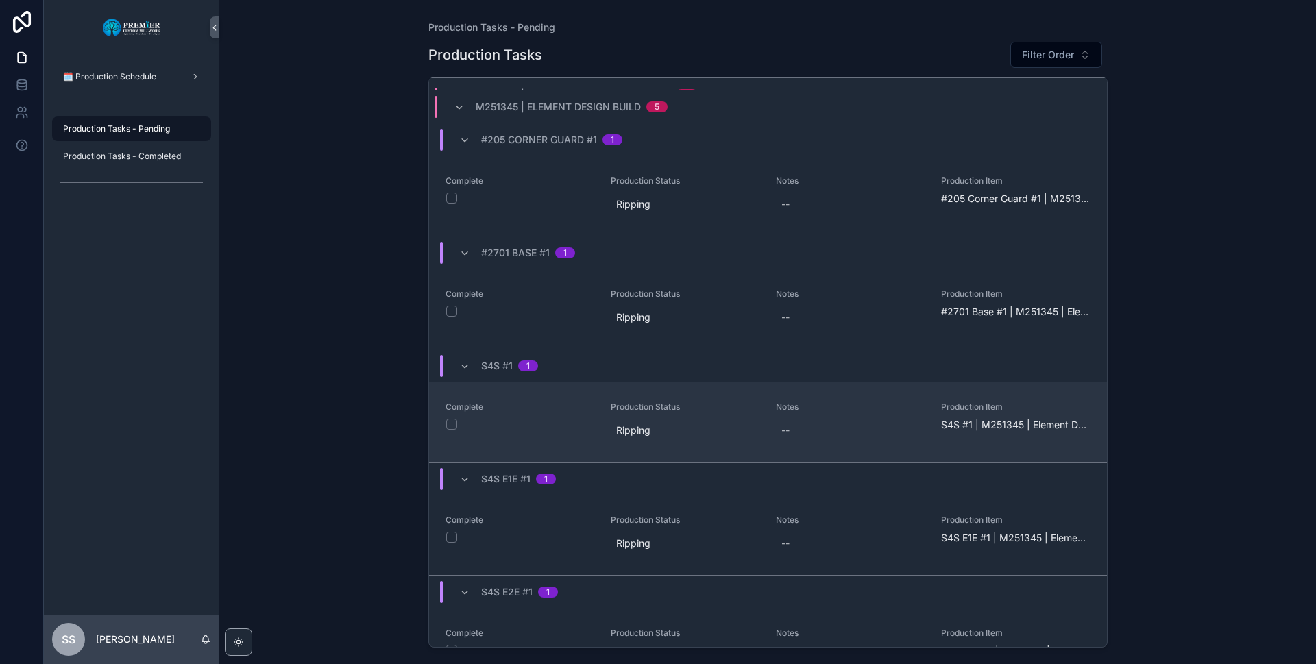
scroll to position [314, 0]
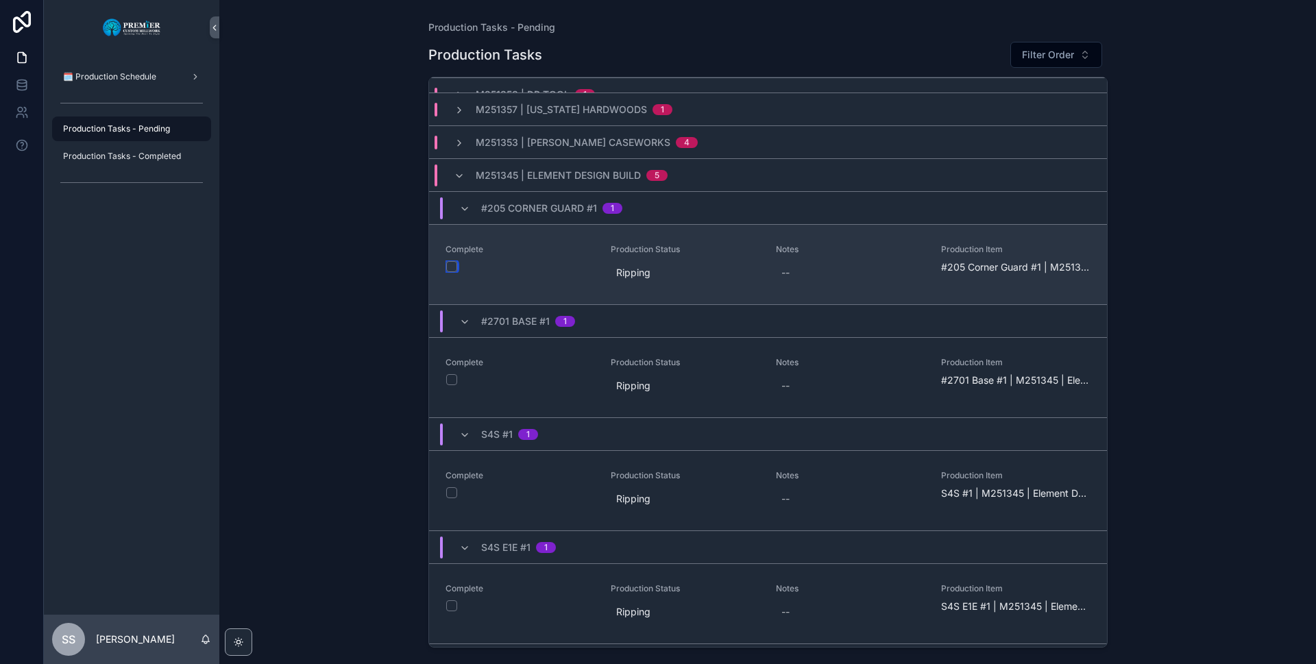
click at [449, 267] on button "scrollable content" at bounding box center [451, 266] width 11 height 11
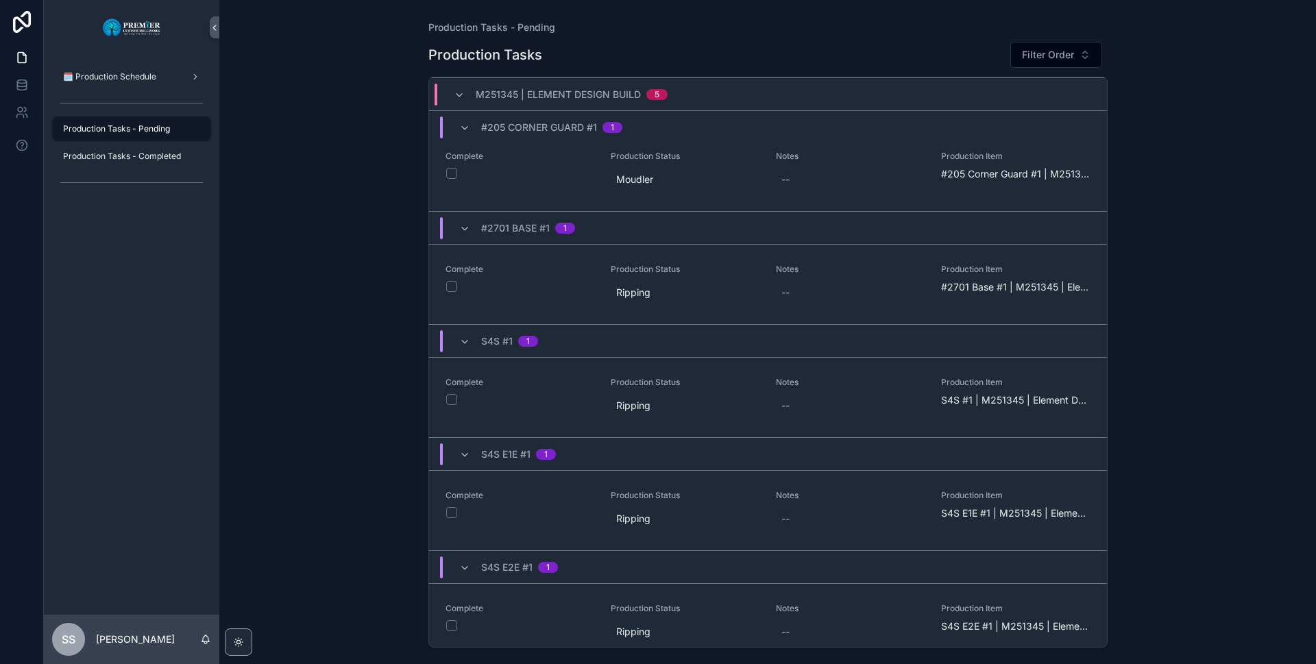
scroll to position [411, 0]
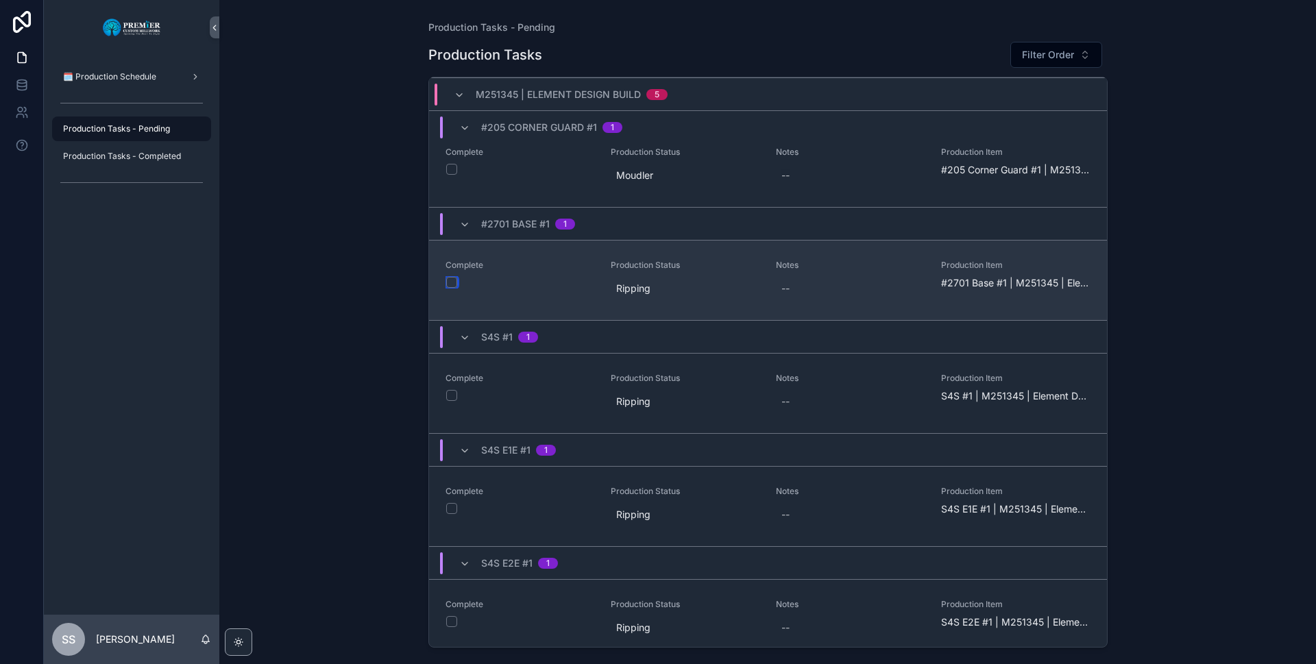
click at [448, 282] on button "scrollable content" at bounding box center [451, 282] width 11 height 11
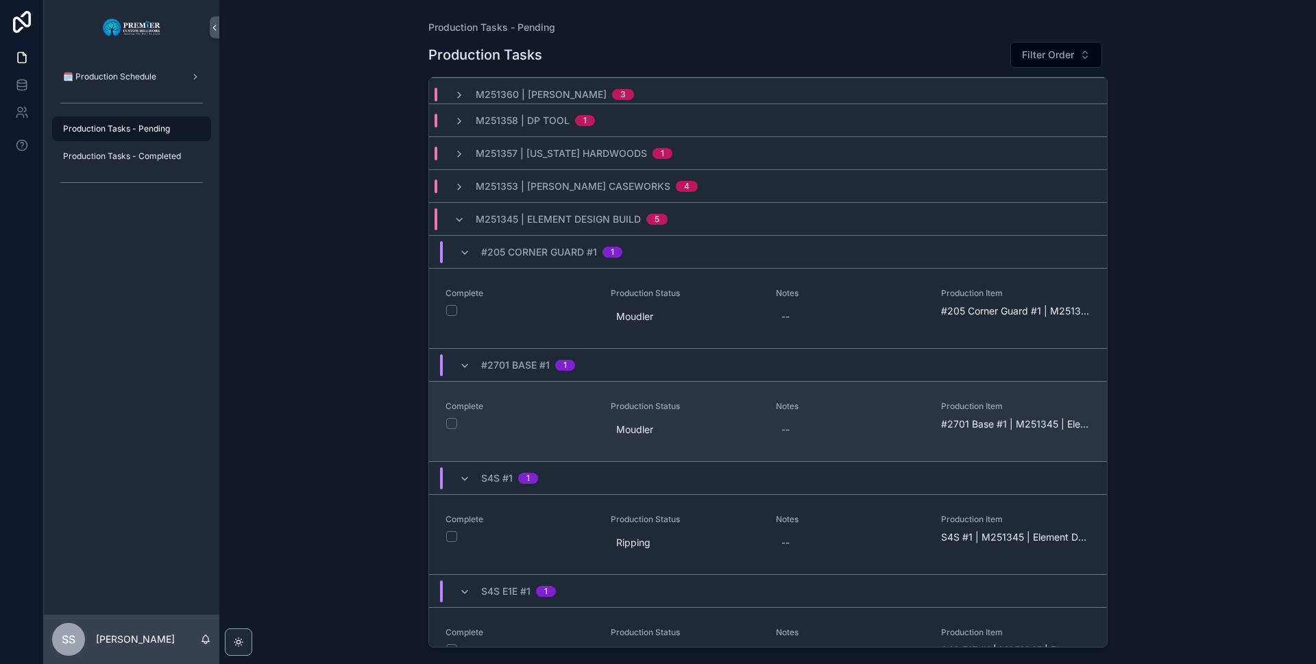
scroll to position [338, 0]
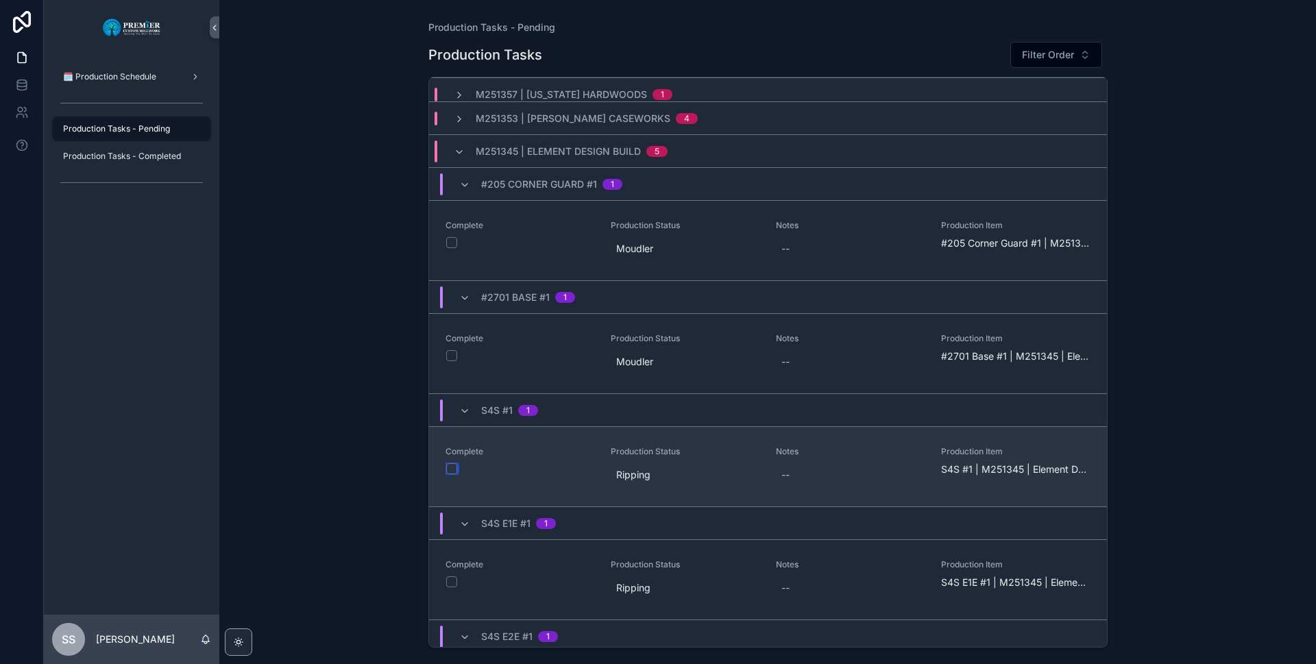
click at [447, 469] on button "scrollable content" at bounding box center [451, 468] width 11 height 11
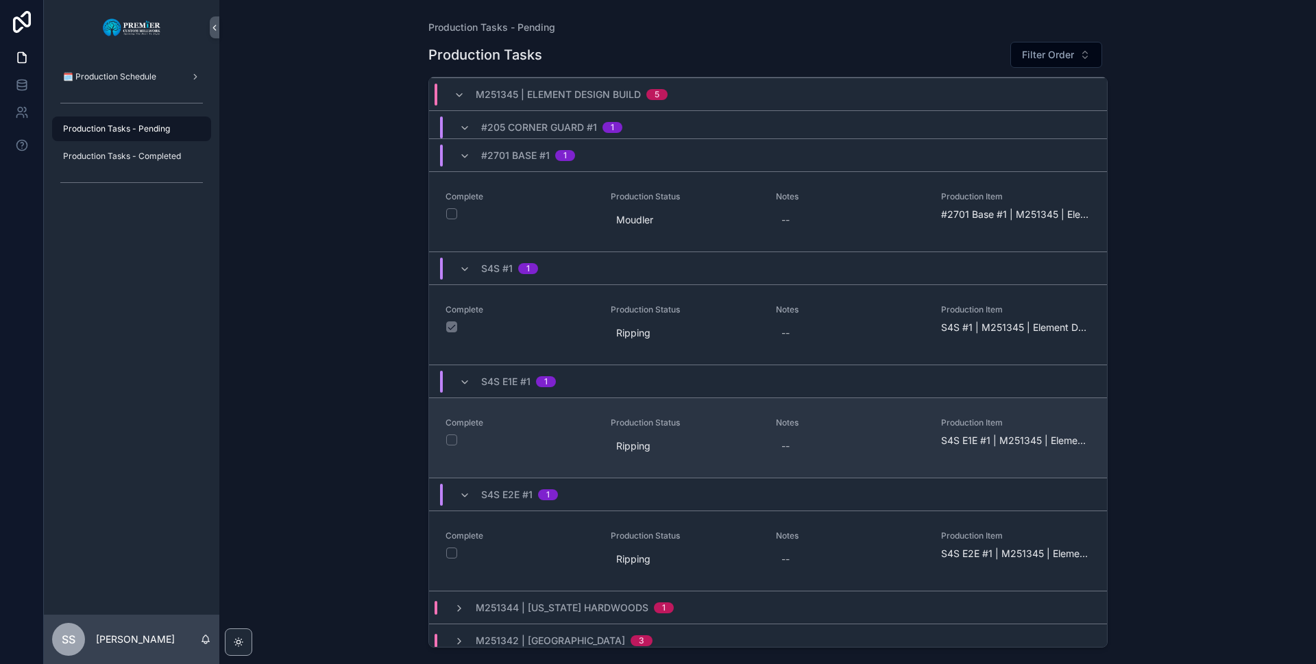
scroll to position [475, 0]
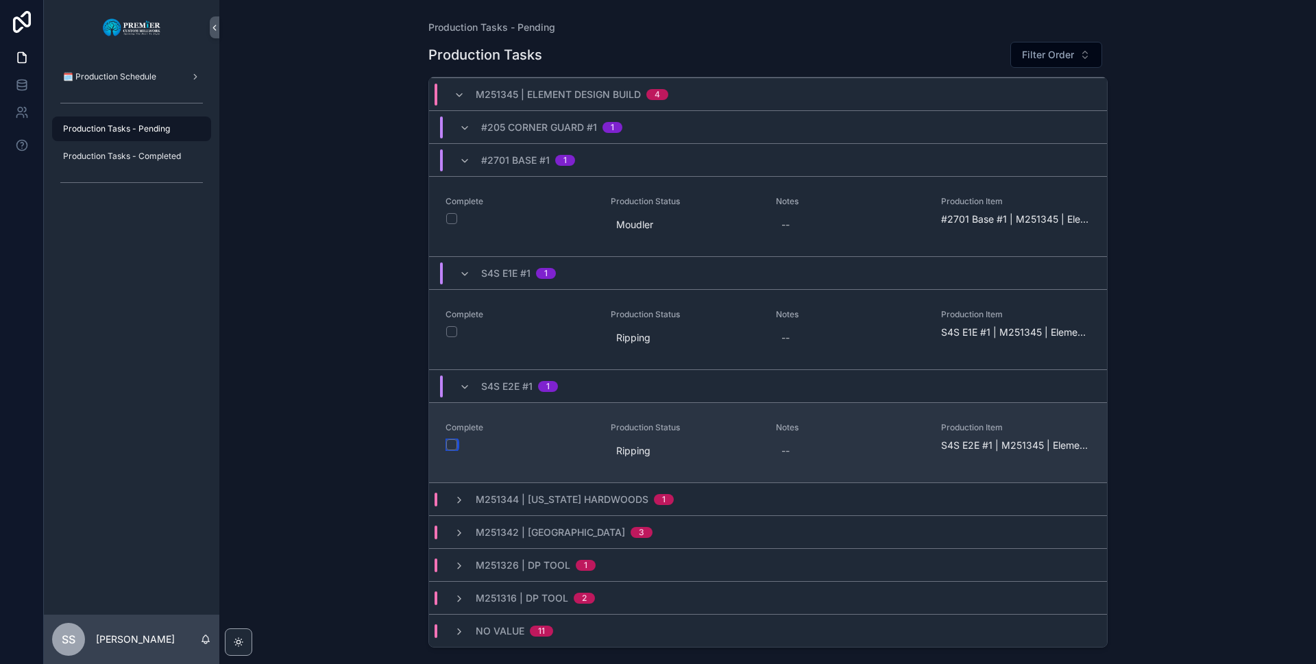
click at [450, 447] on button "scrollable content" at bounding box center [451, 444] width 11 height 11
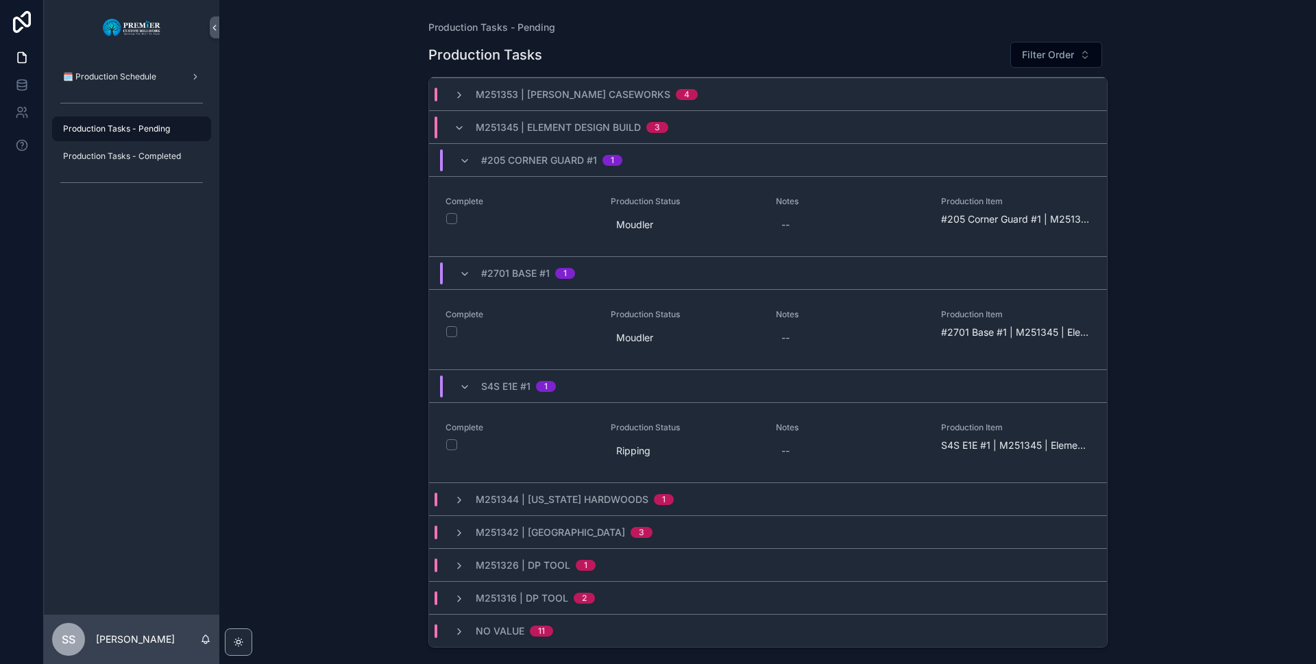
scroll to position [362, 0]
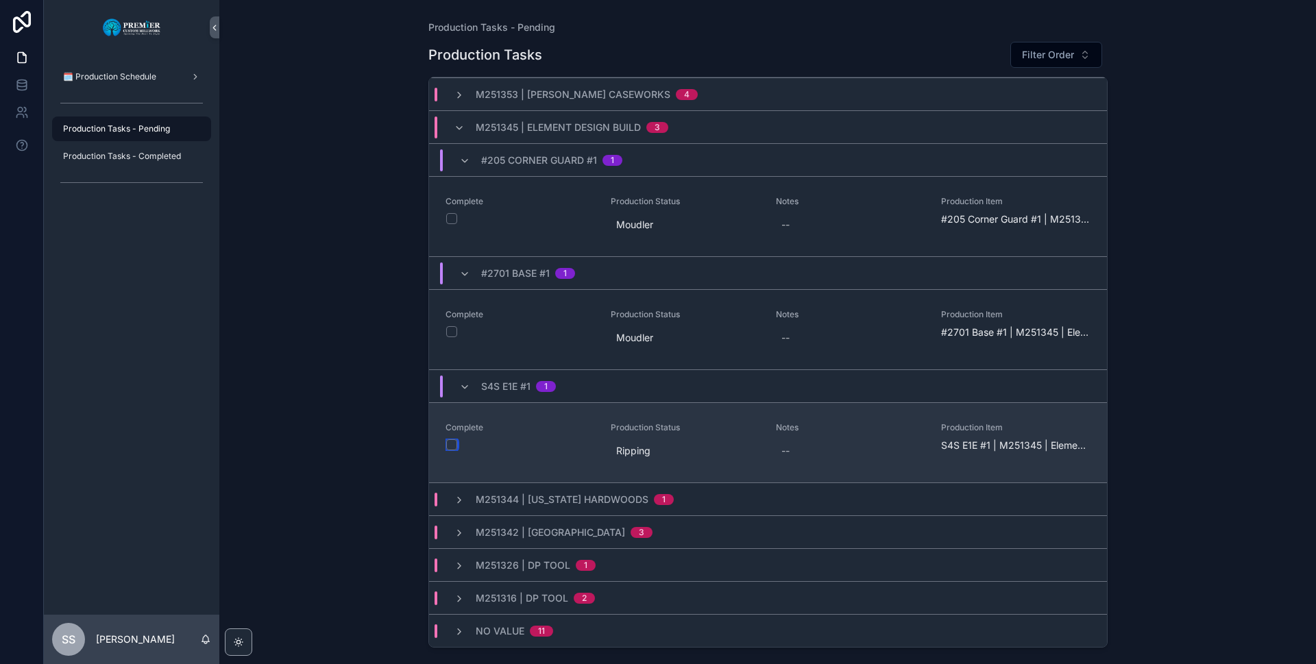
click at [453, 443] on button "scrollable content" at bounding box center [451, 444] width 11 height 11
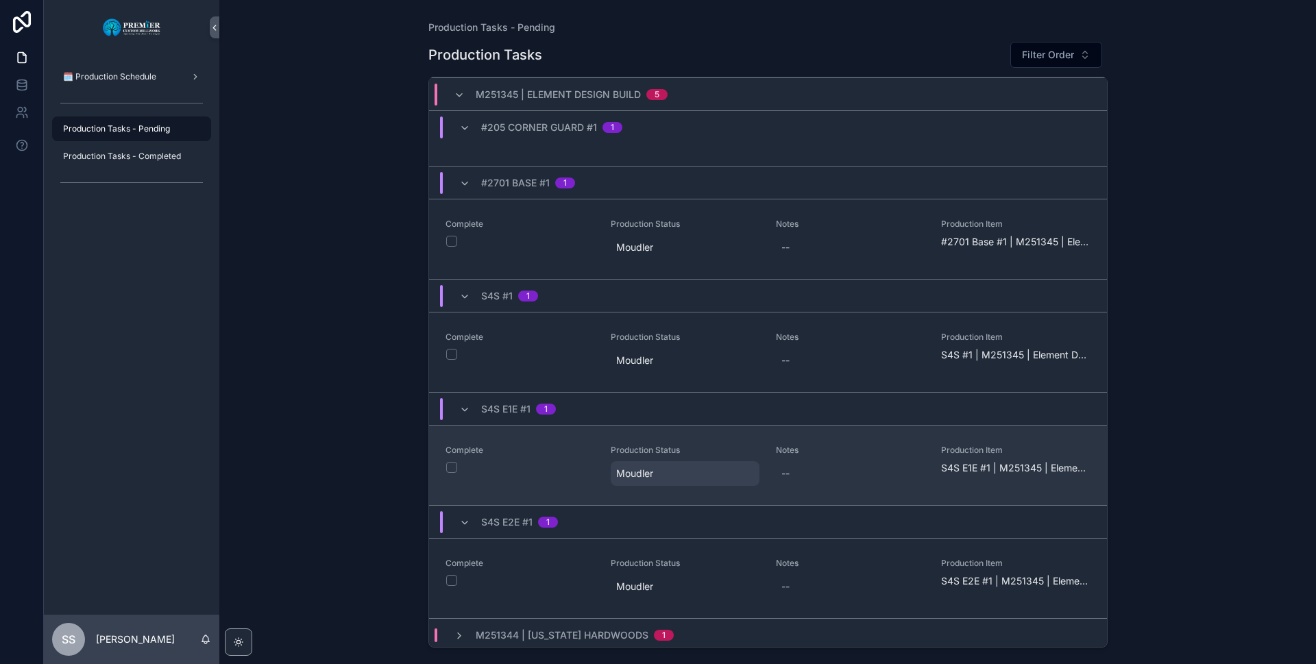
scroll to position [475, 0]
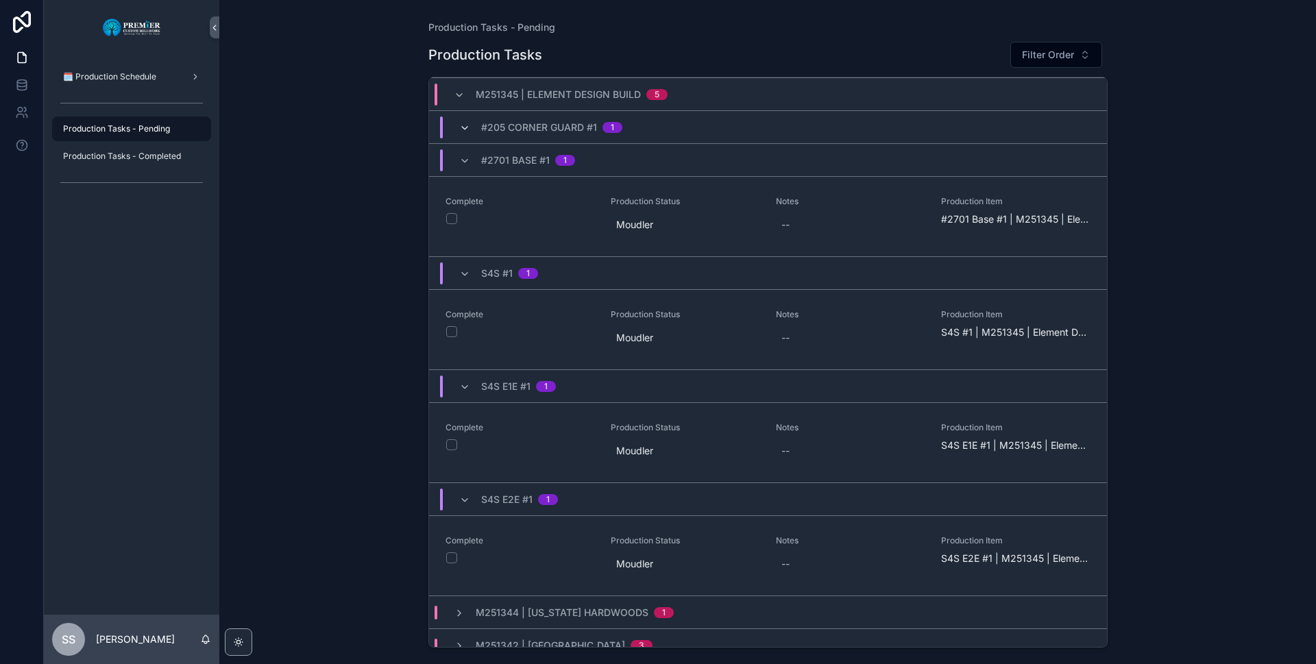
click at [459, 132] on icon "scrollable content" at bounding box center [464, 128] width 11 height 11
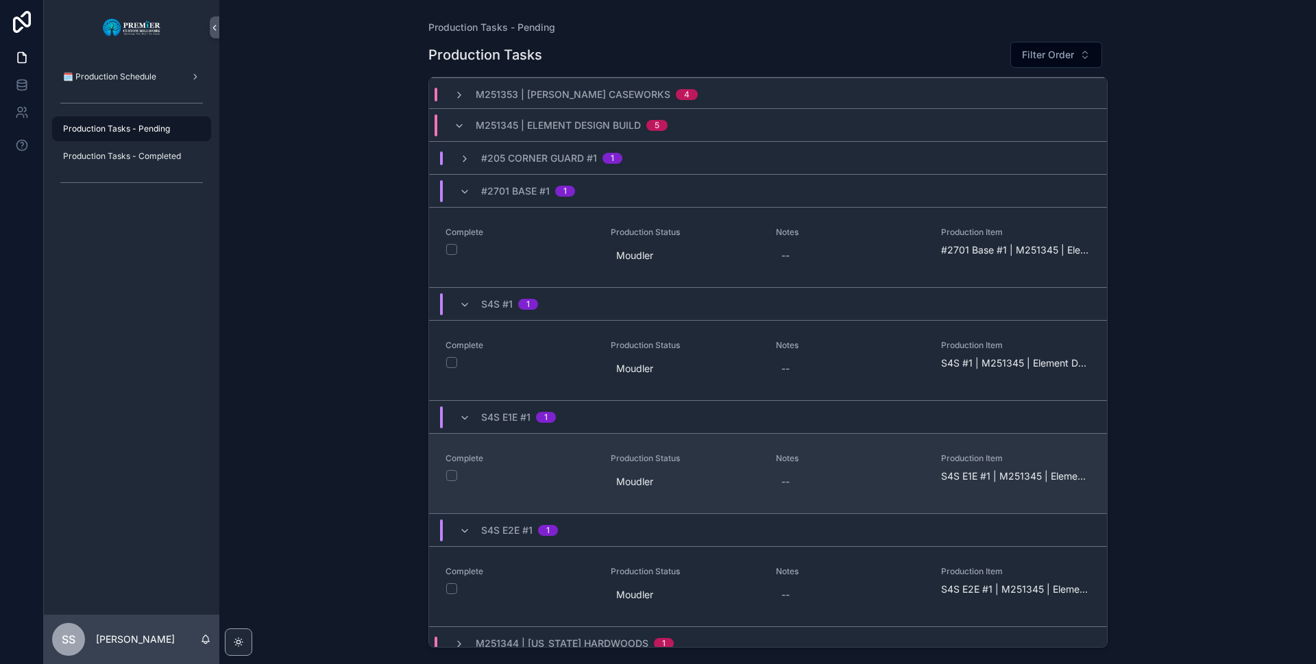
scroll to position [390, 0]
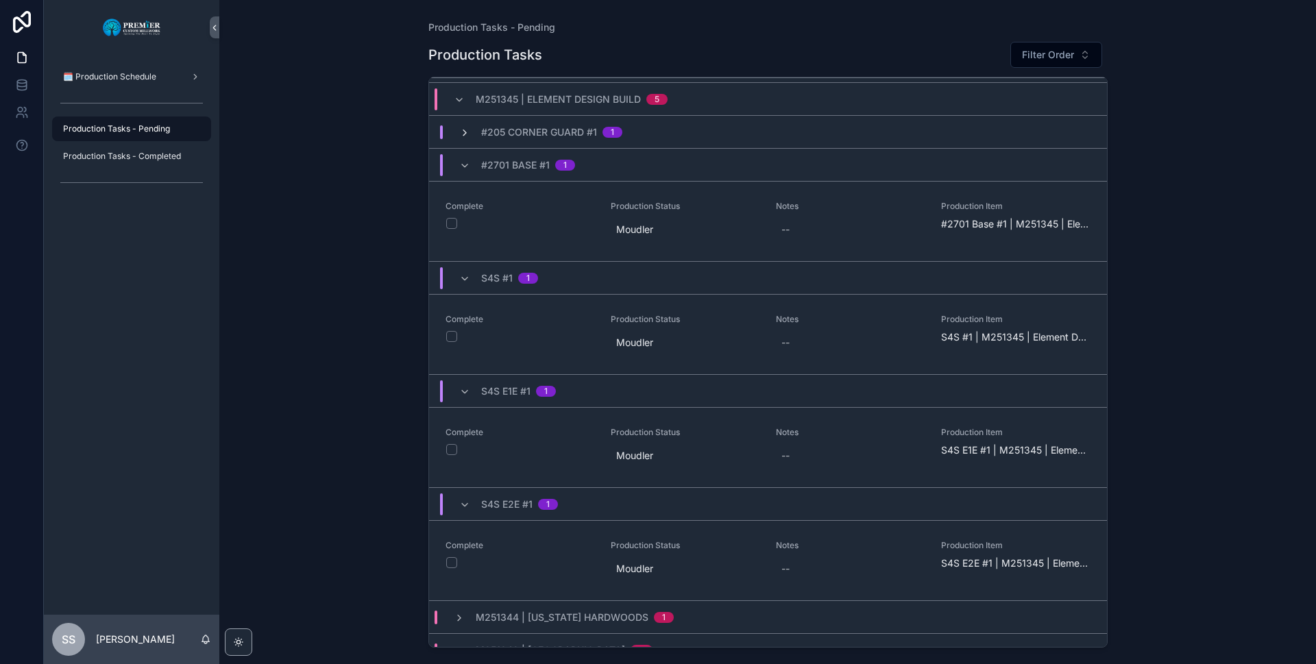
click at [465, 133] on icon "scrollable content" at bounding box center [464, 132] width 11 height 11
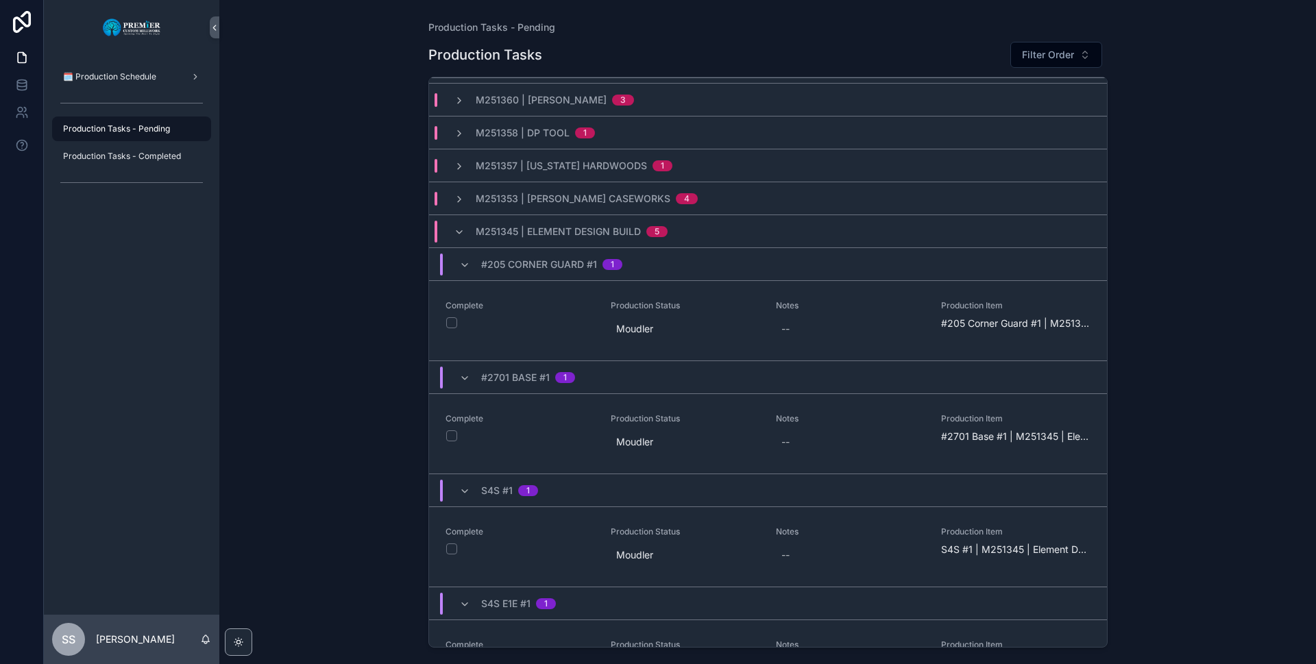
scroll to position [245, 0]
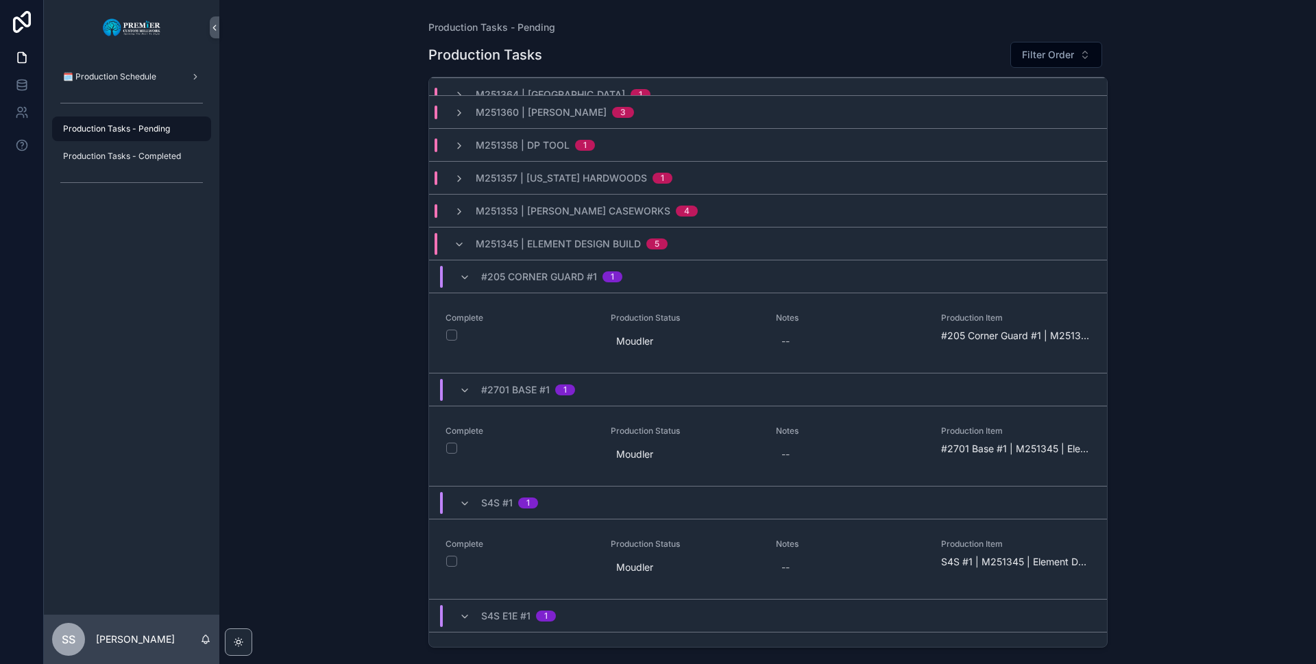
click at [468, 268] on div "#205 Corner Guard #1 1" at bounding box center [540, 277] width 163 height 22
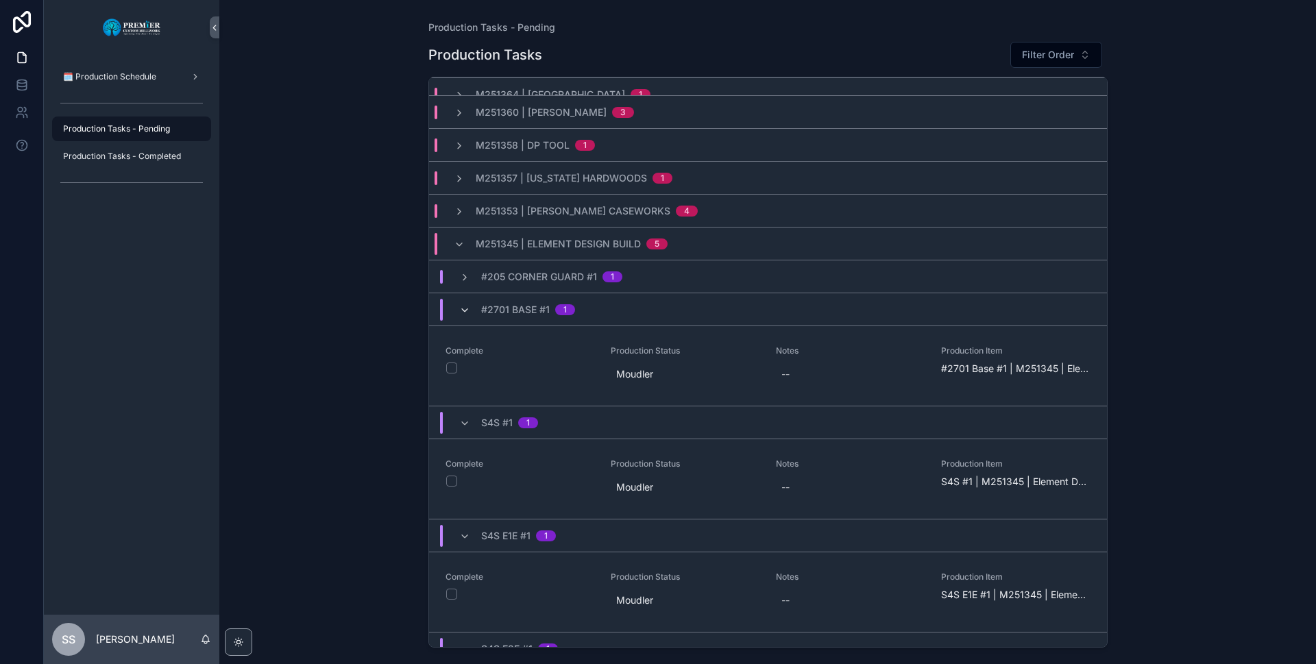
click at [462, 309] on icon "scrollable content" at bounding box center [464, 310] width 11 height 11
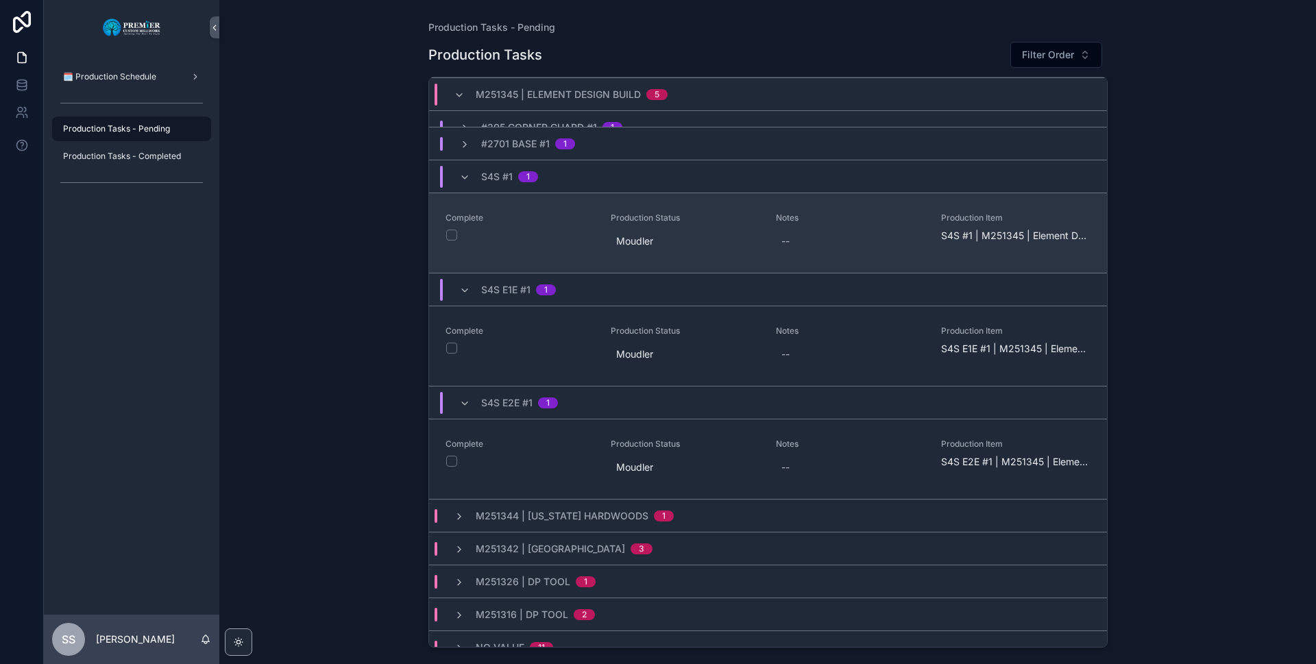
scroll to position [343, 0]
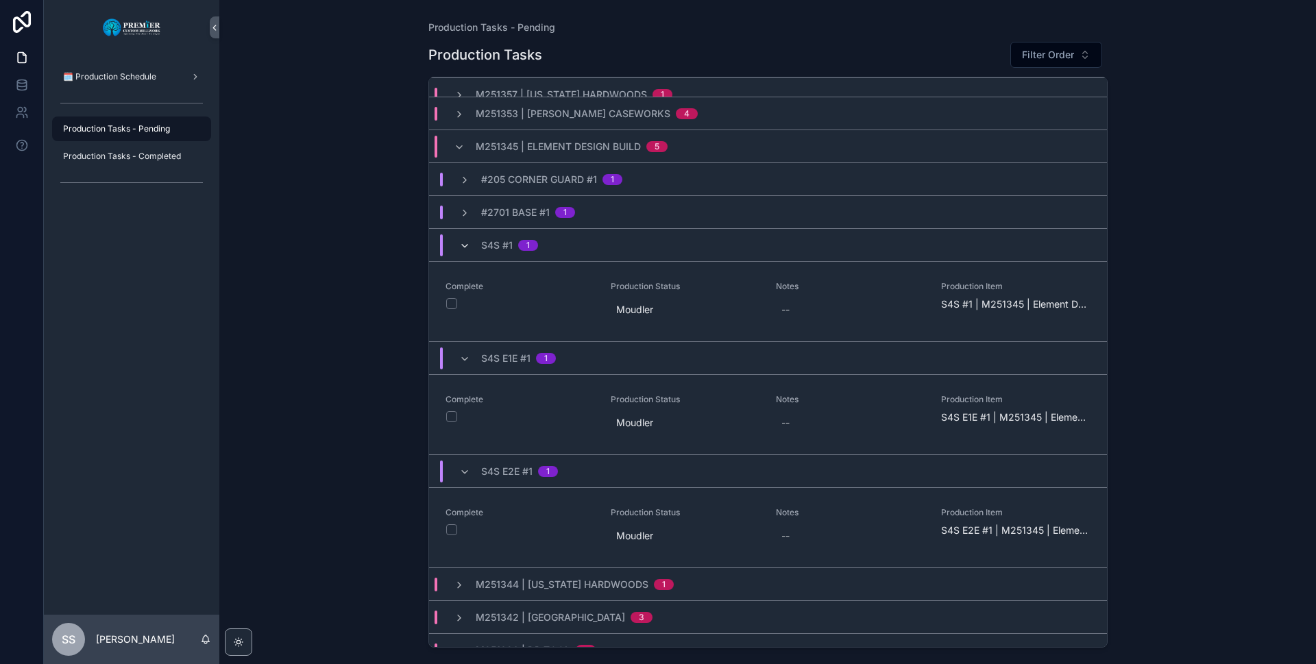
click at [466, 247] on icon "scrollable content" at bounding box center [464, 245] width 11 height 11
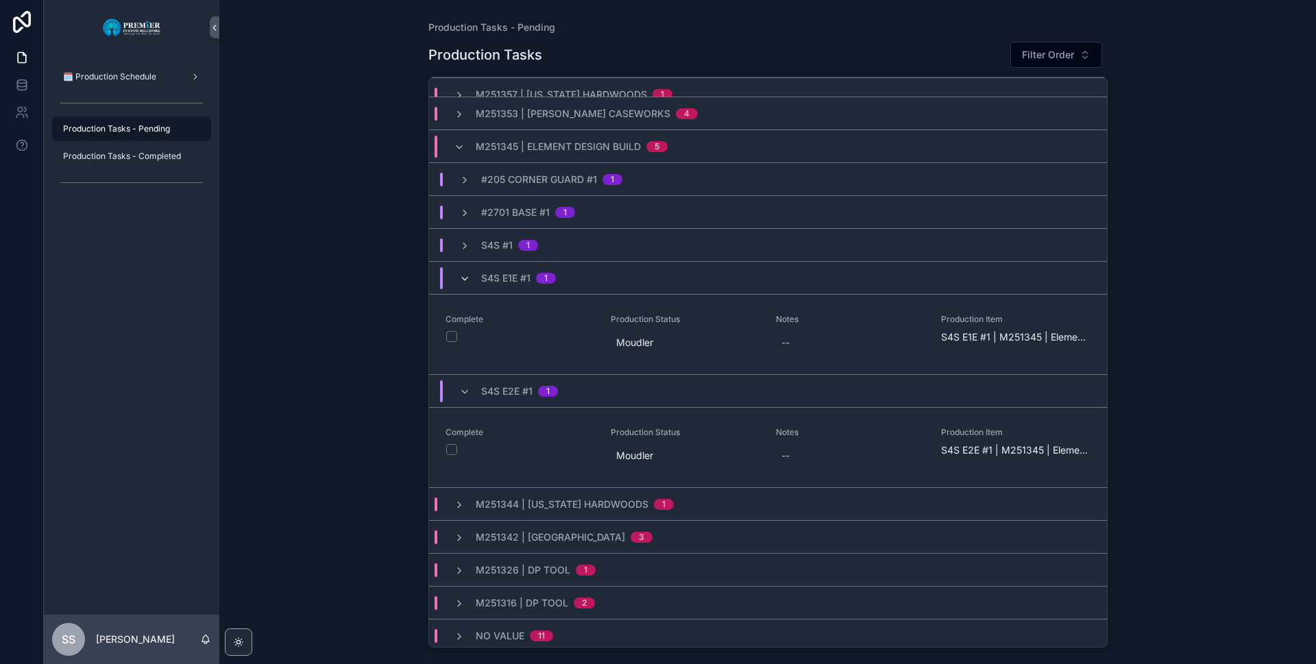
click at [460, 277] on icon "scrollable content" at bounding box center [464, 278] width 11 height 11
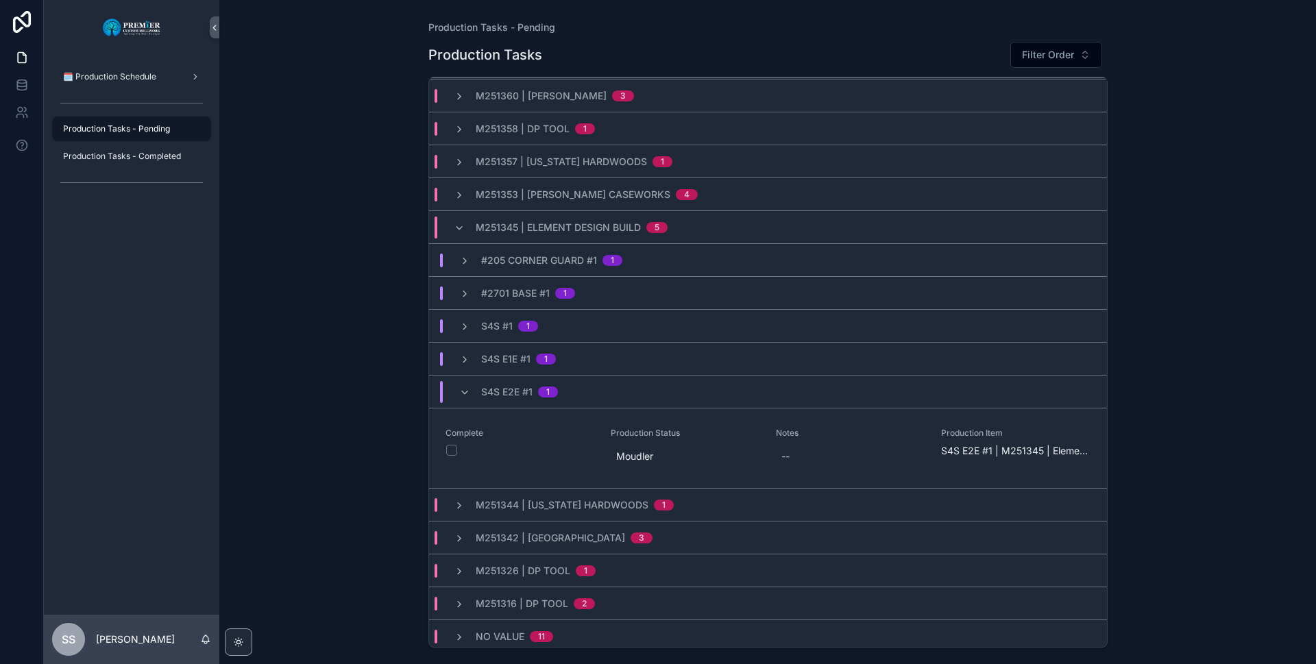
scroll to position [267, 0]
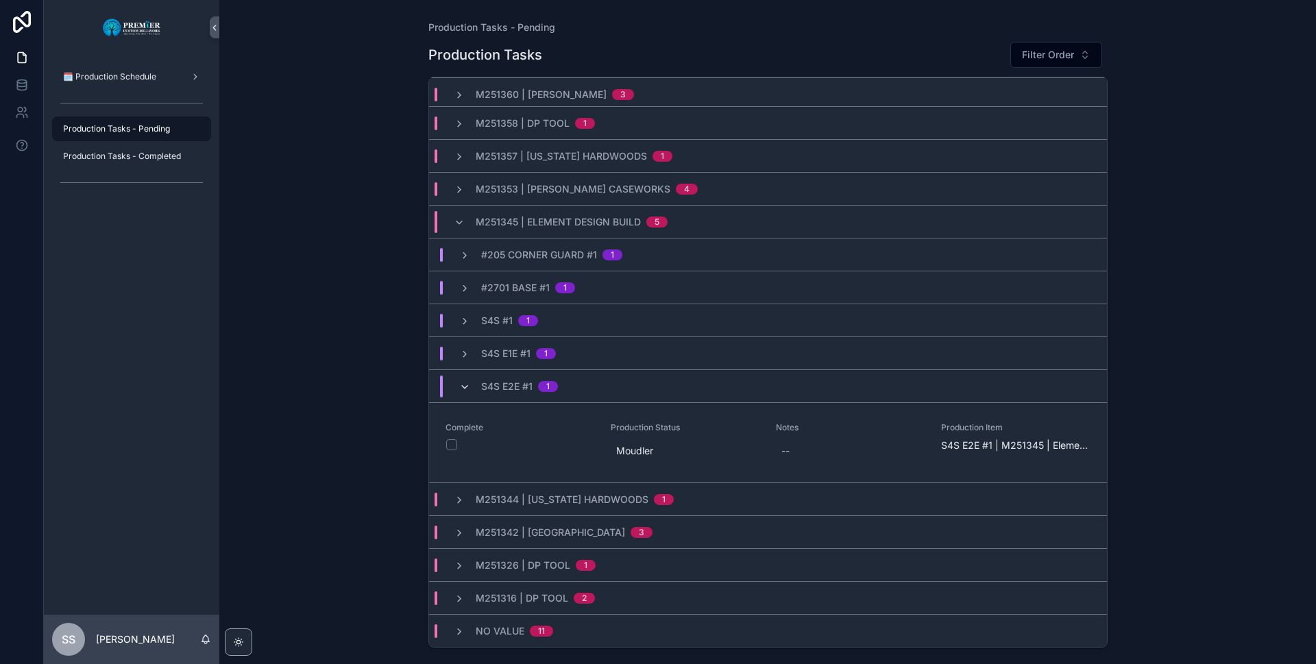
click at [465, 386] on icon "scrollable content" at bounding box center [464, 387] width 11 height 11
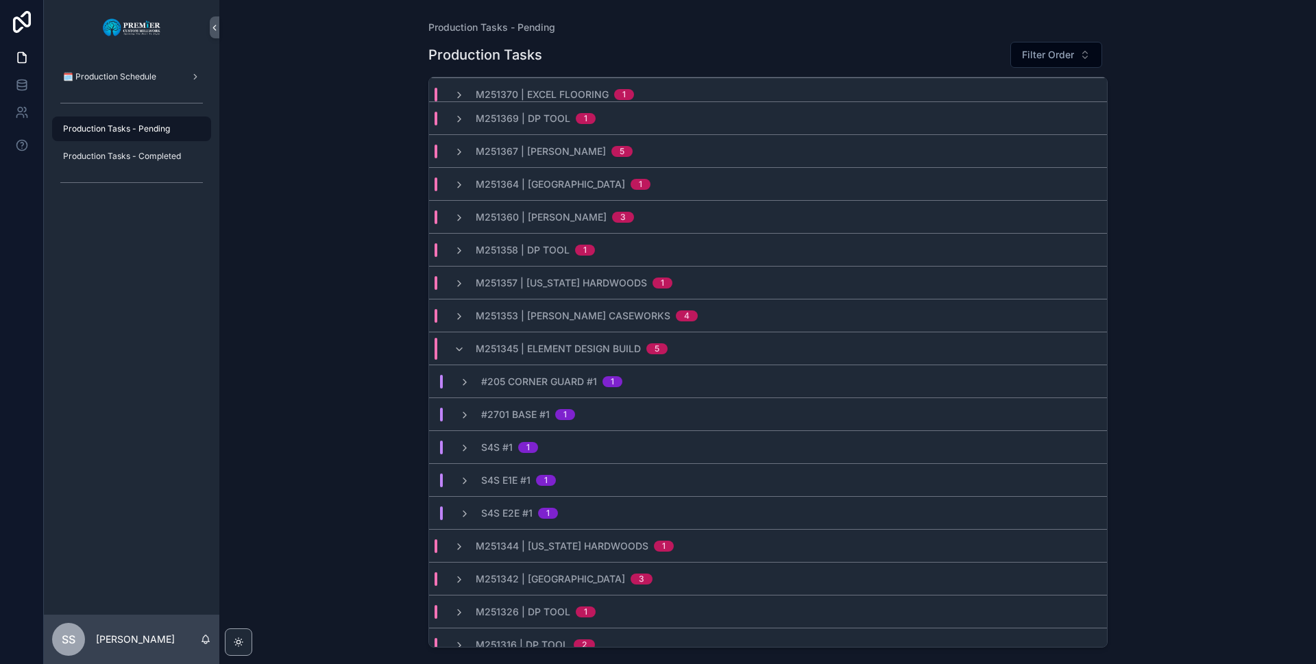
scroll to position [187, 0]
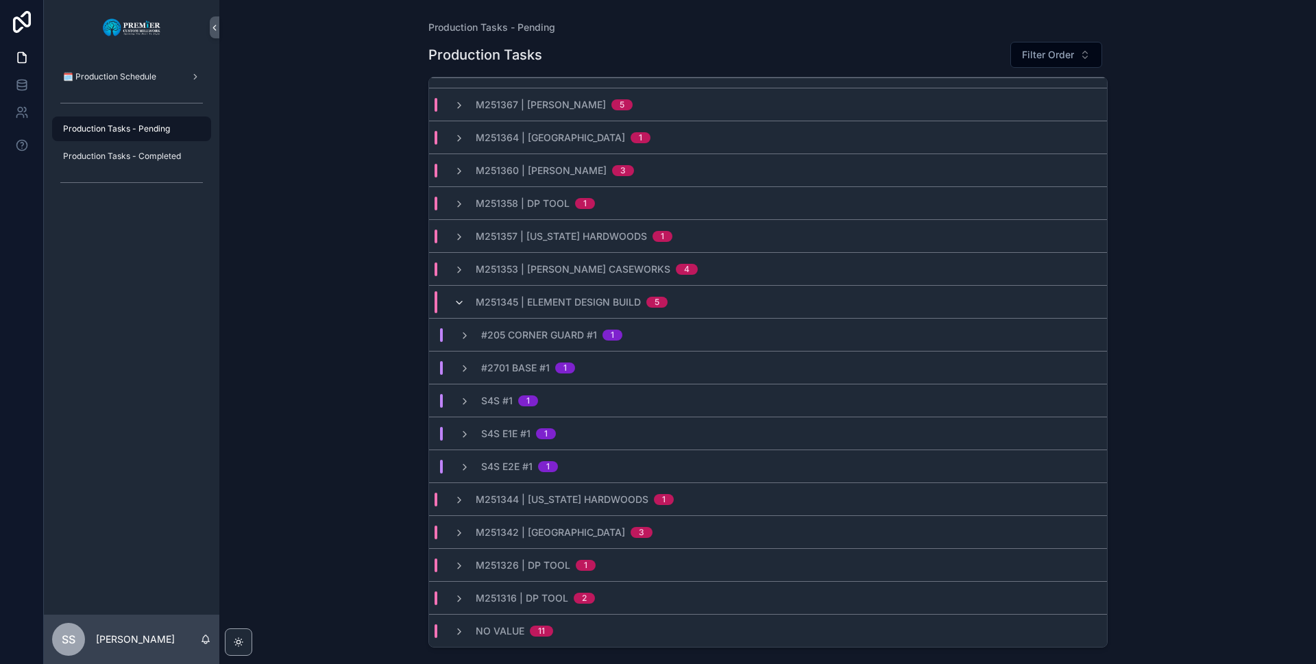
click at [457, 305] on icon "scrollable content" at bounding box center [459, 302] width 11 height 11
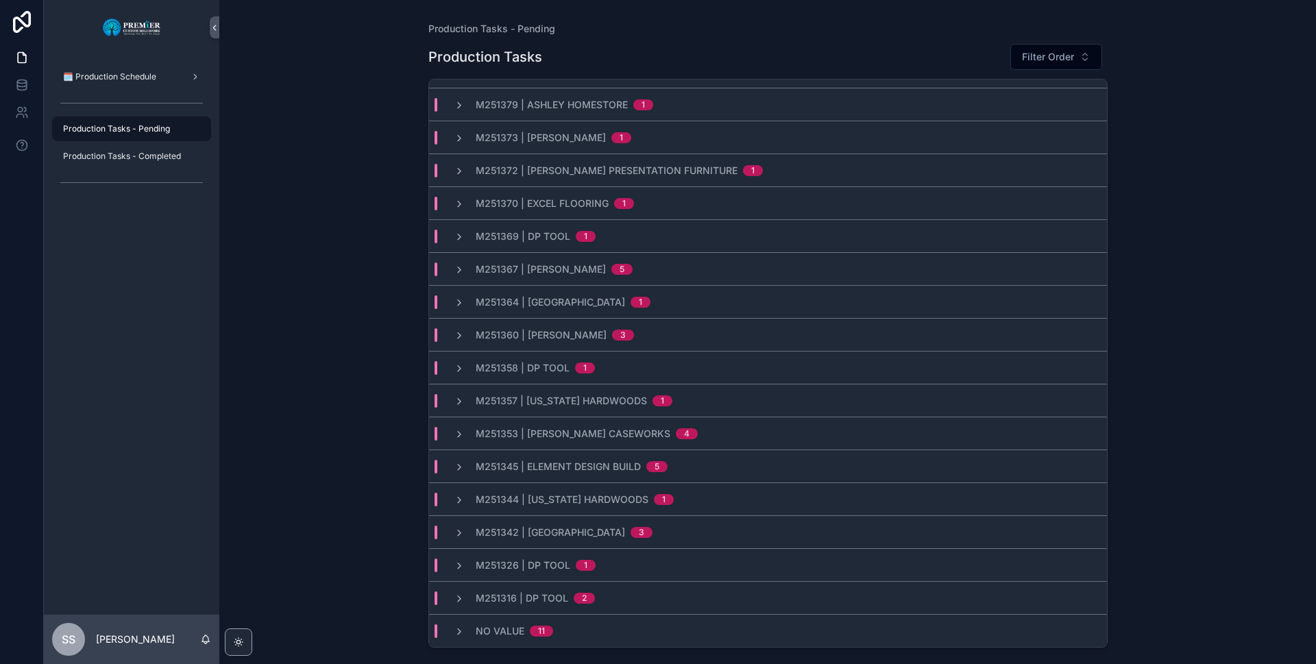
scroll to position [0, 0]
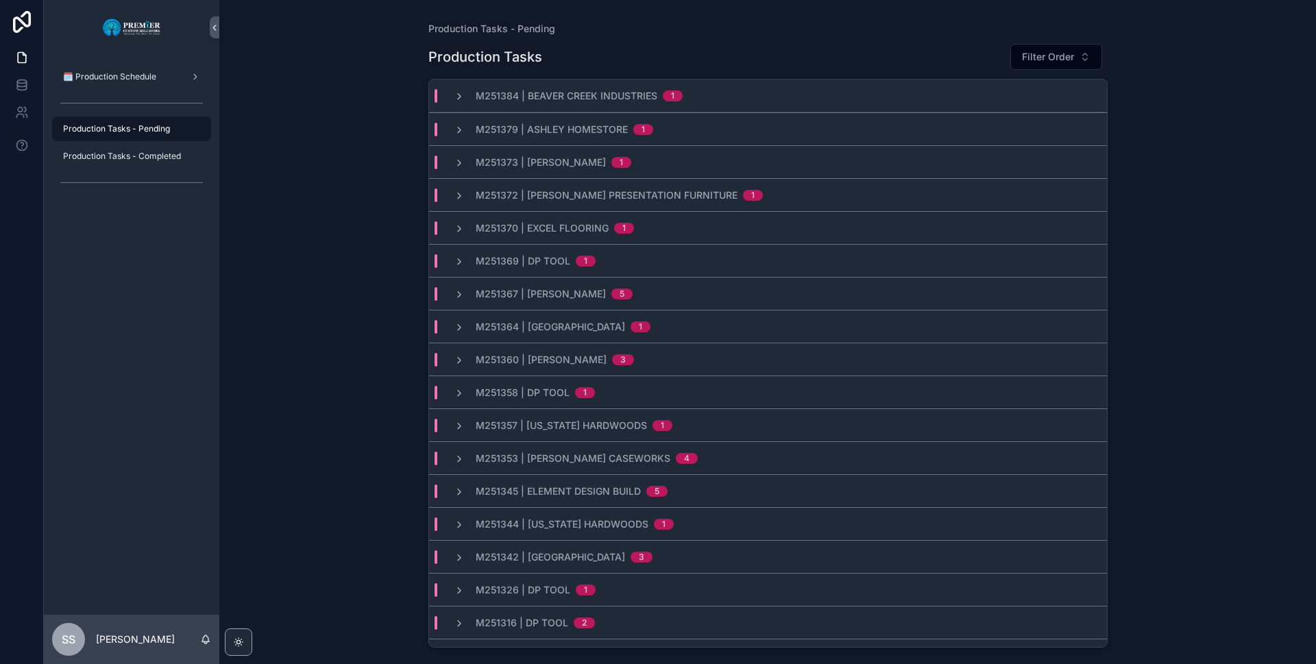
click at [452, 360] on div "M251360 | [PERSON_NAME] 3" at bounding box center [543, 360] width 213 height 14
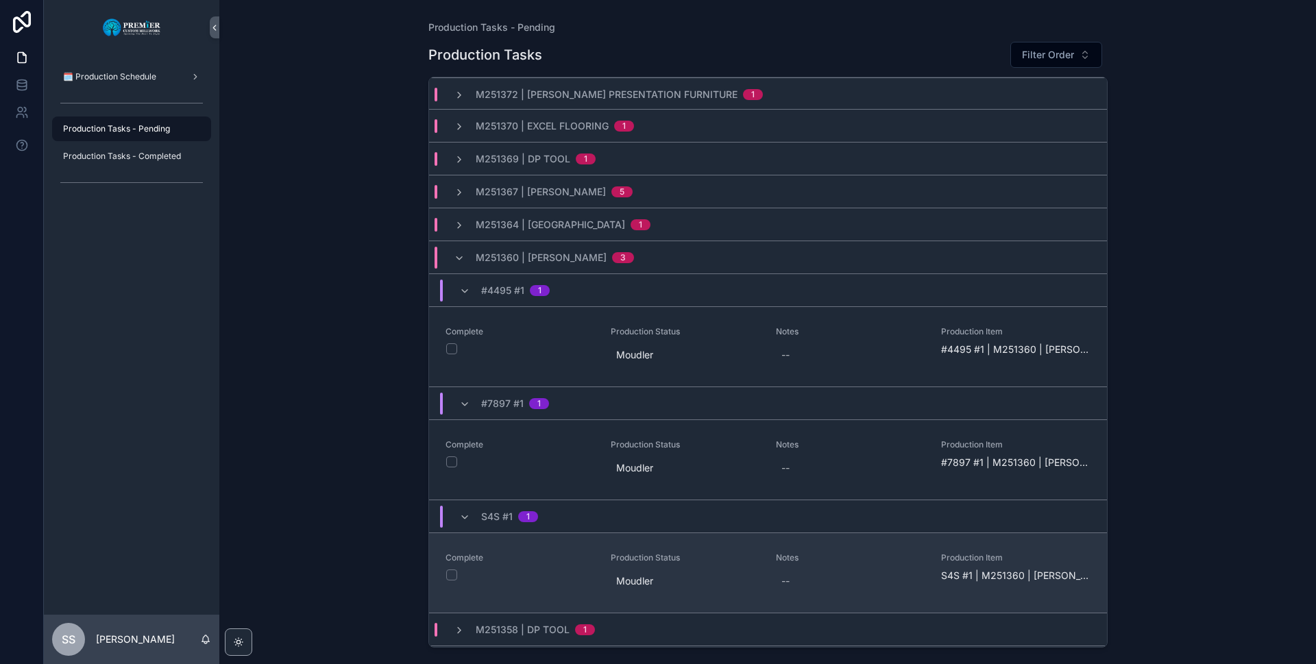
scroll to position [206, 0]
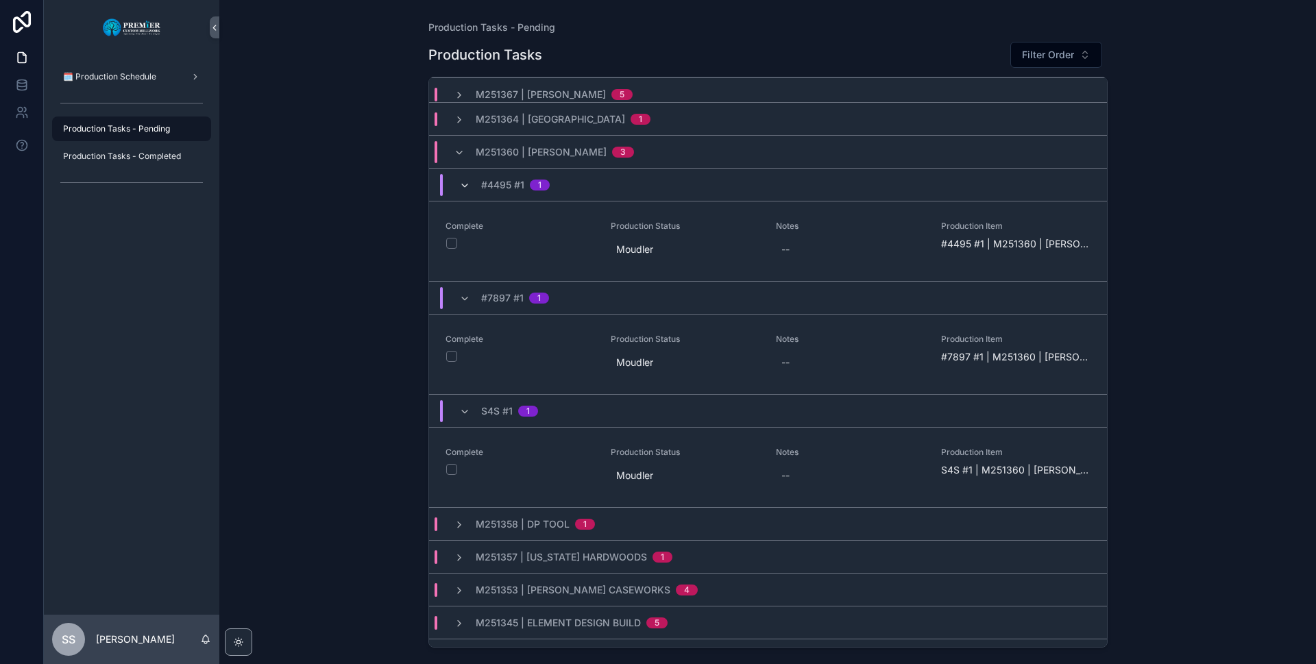
click at [459, 180] on icon "scrollable content" at bounding box center [464, 185] width 11 height 11
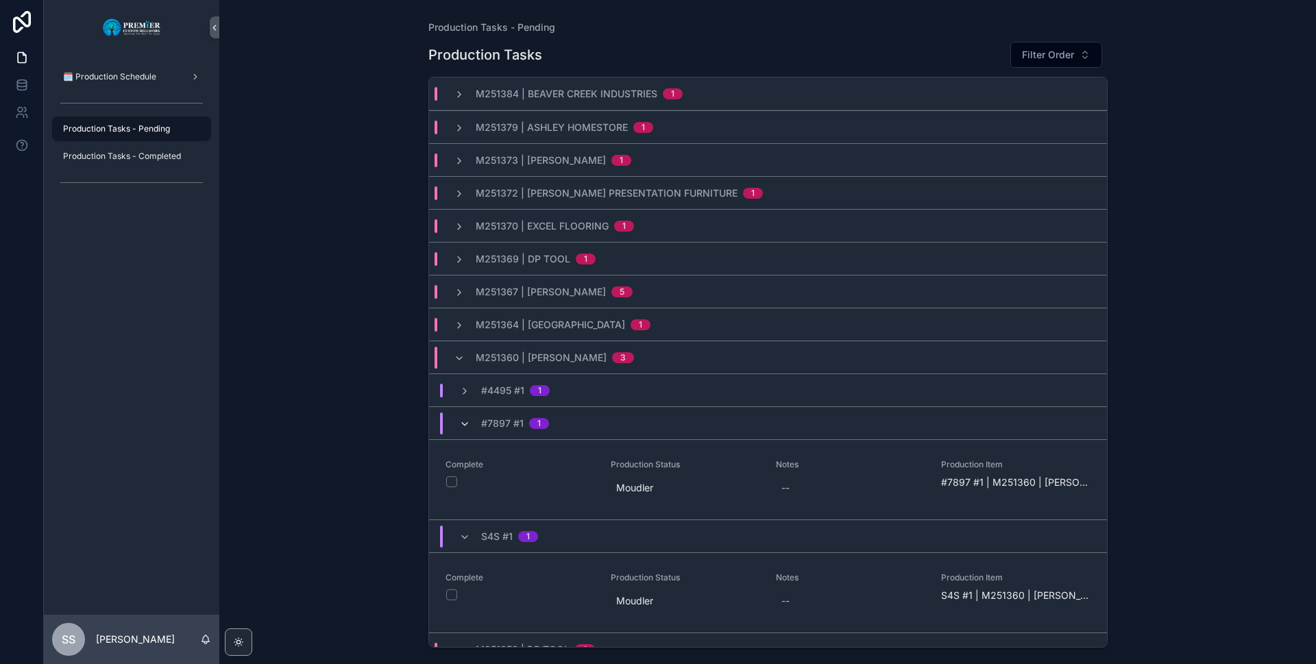
click at [460, 419] on icon "scrollable content" at bounding box center [464, 424] width 11 height 11
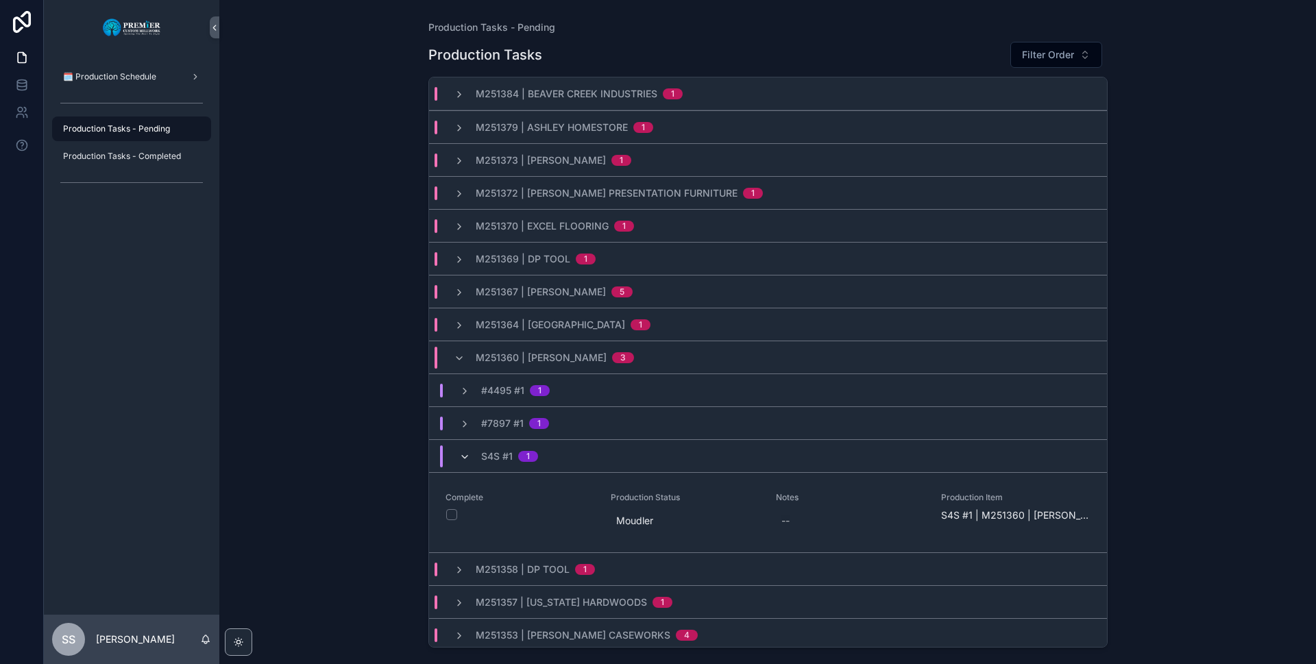
click at [464, 454] on icon "scrollable content" at bounding box center [464, 457] width 11 height 11
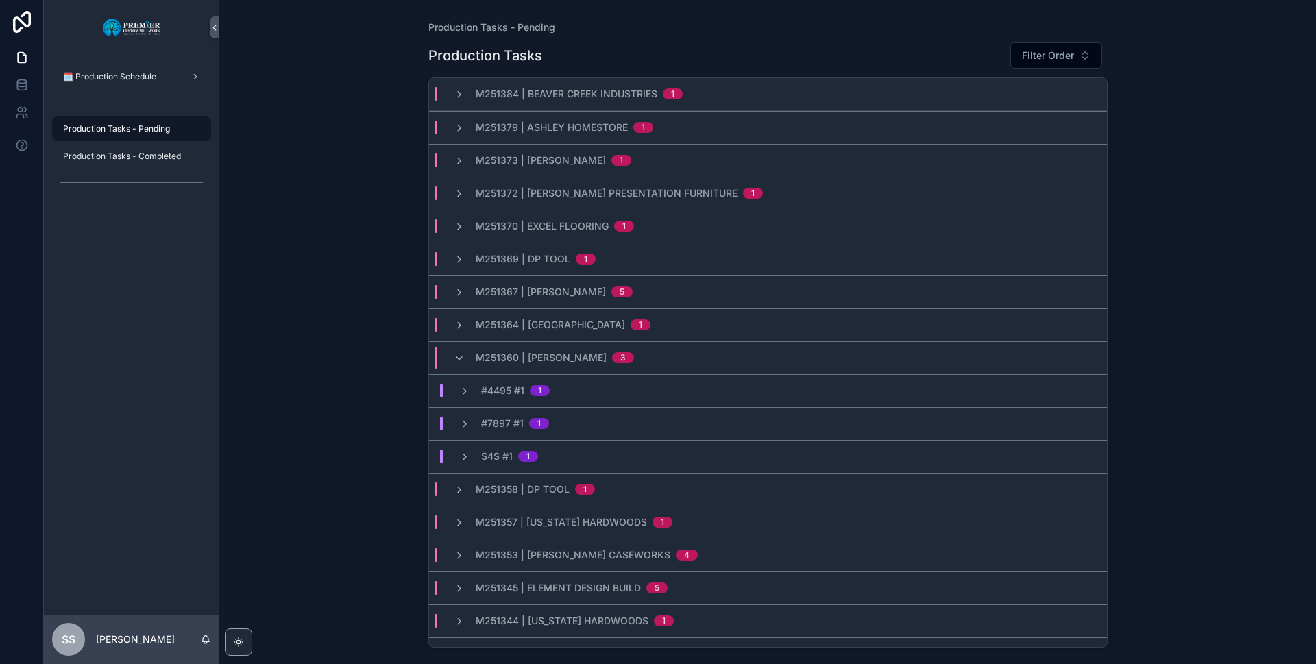
click at [460, 347] on div "M251360 | [PERSON_NAME] 3" at bounding box center [544, 358] width 180 height 22
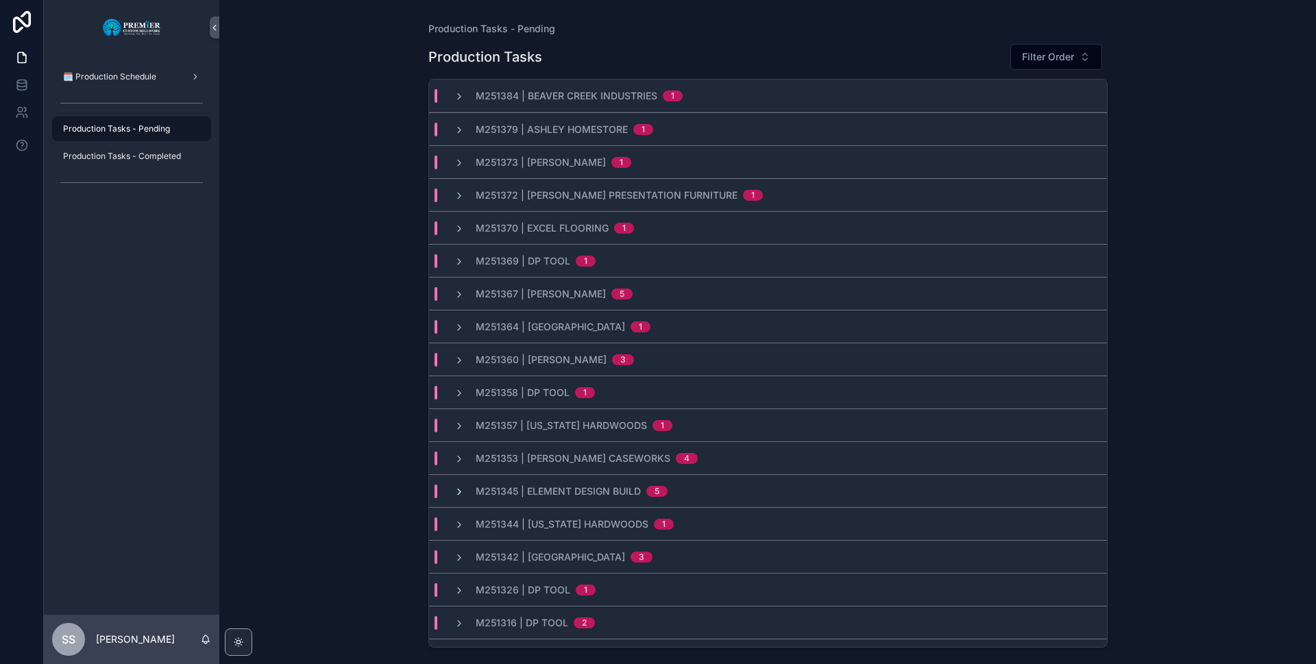
click at [457, 487] on icon "scrollable content" at bounding box center [459, 491] width 11 height 11
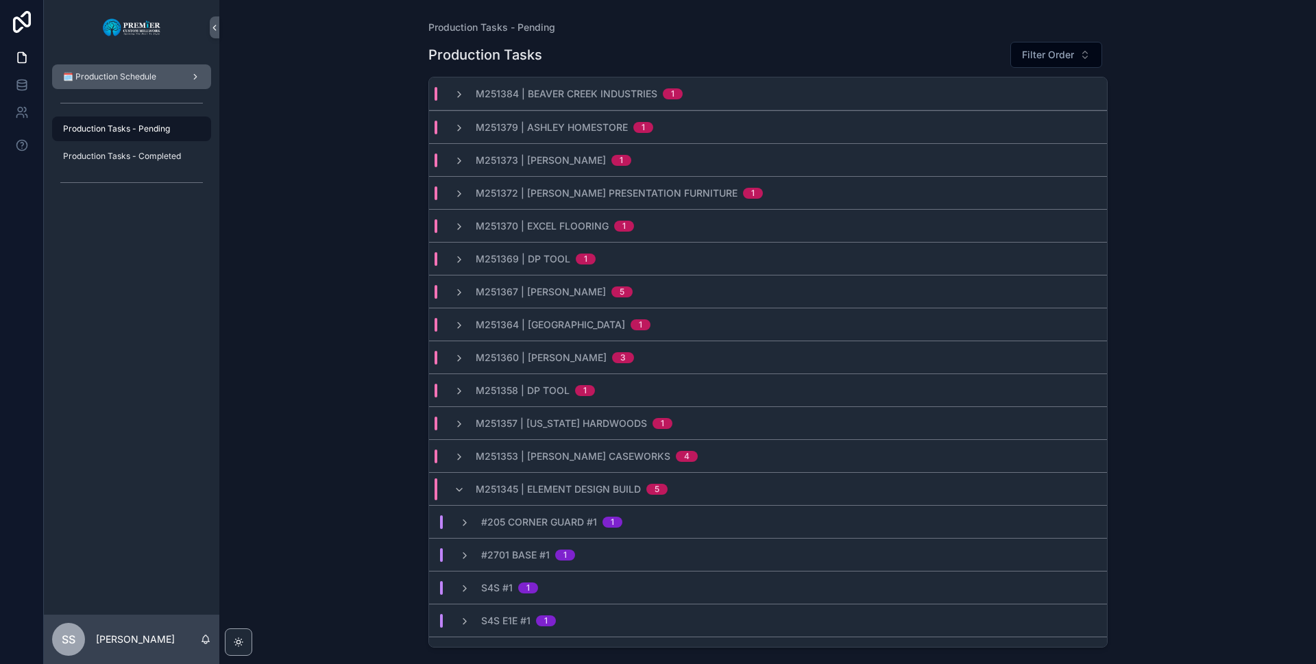
click at [136, 79] on span "🗓️ Production Schedule" at bounding box center [109, 76] width 93 height 11
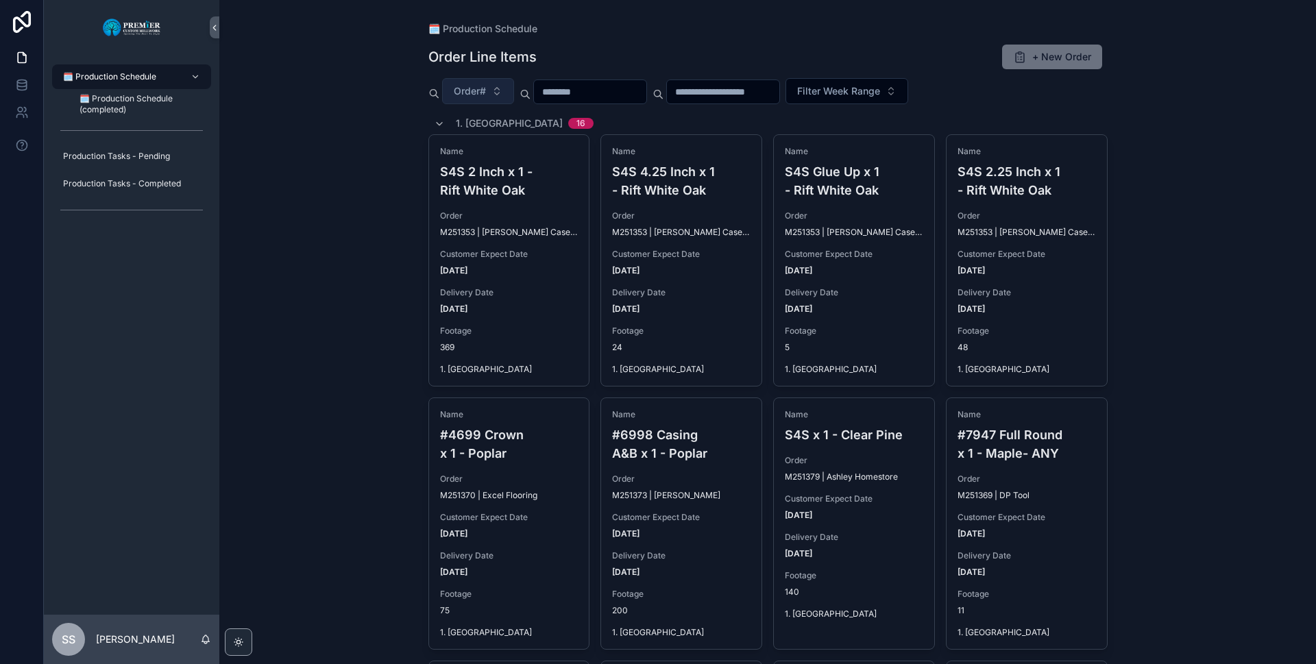
click at [505, 83] on button "Order#" at bounding box center [478, 91] width 72 height 26
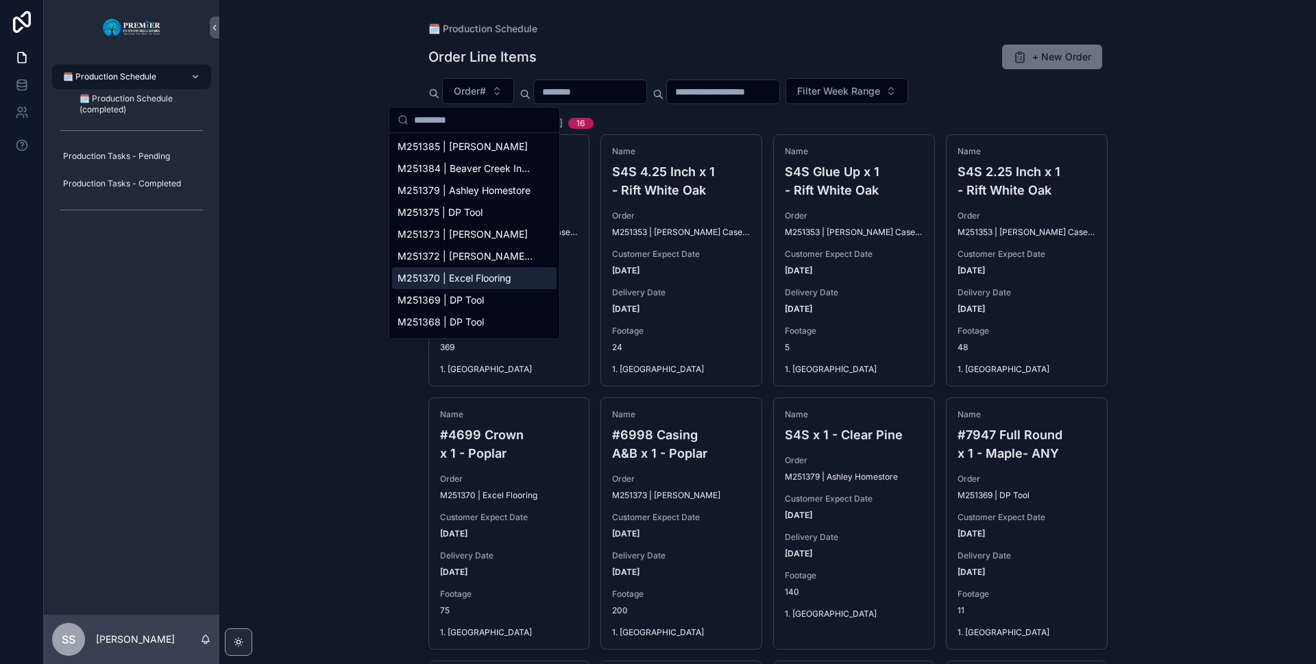
click at [424, 279] on span "M251370 | Excel Flooring" at bounding box center [454, 278] width 114 height 14
